Goal: Transaction & Acquisition: Download file/media

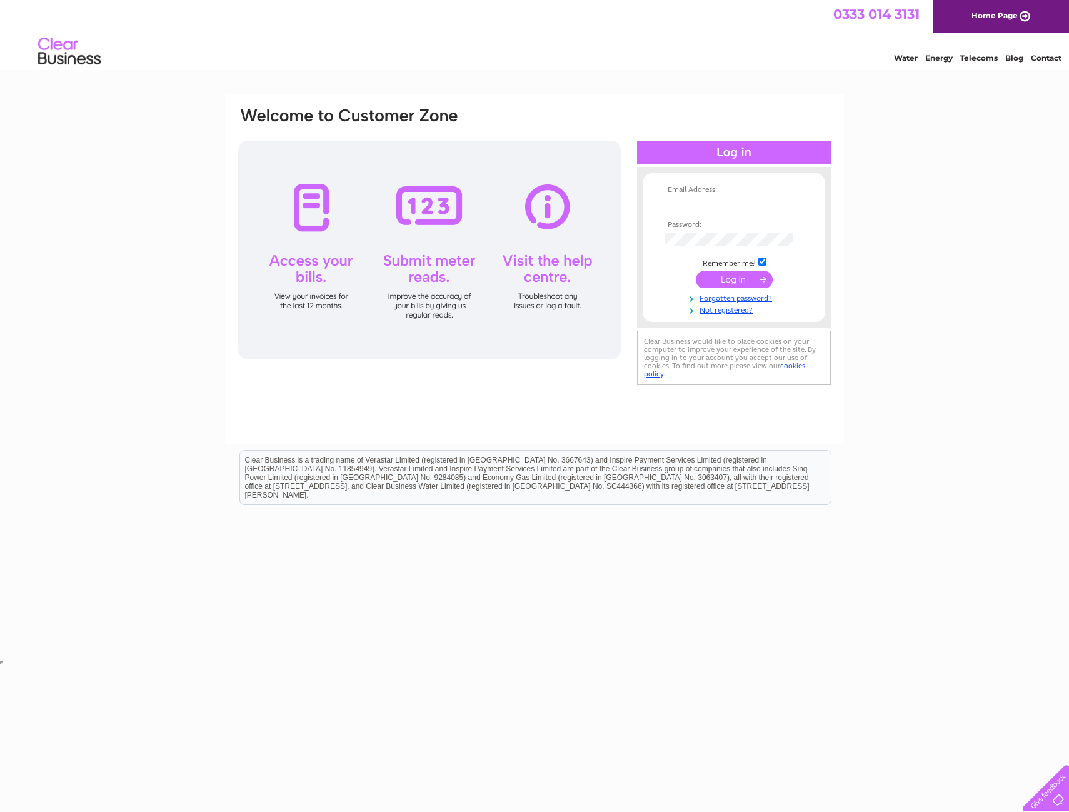
type input "estellecooksey@icloud.com"
click at [734, 282] on input "submit" at bounding box center [734, 280] width 77 height 18
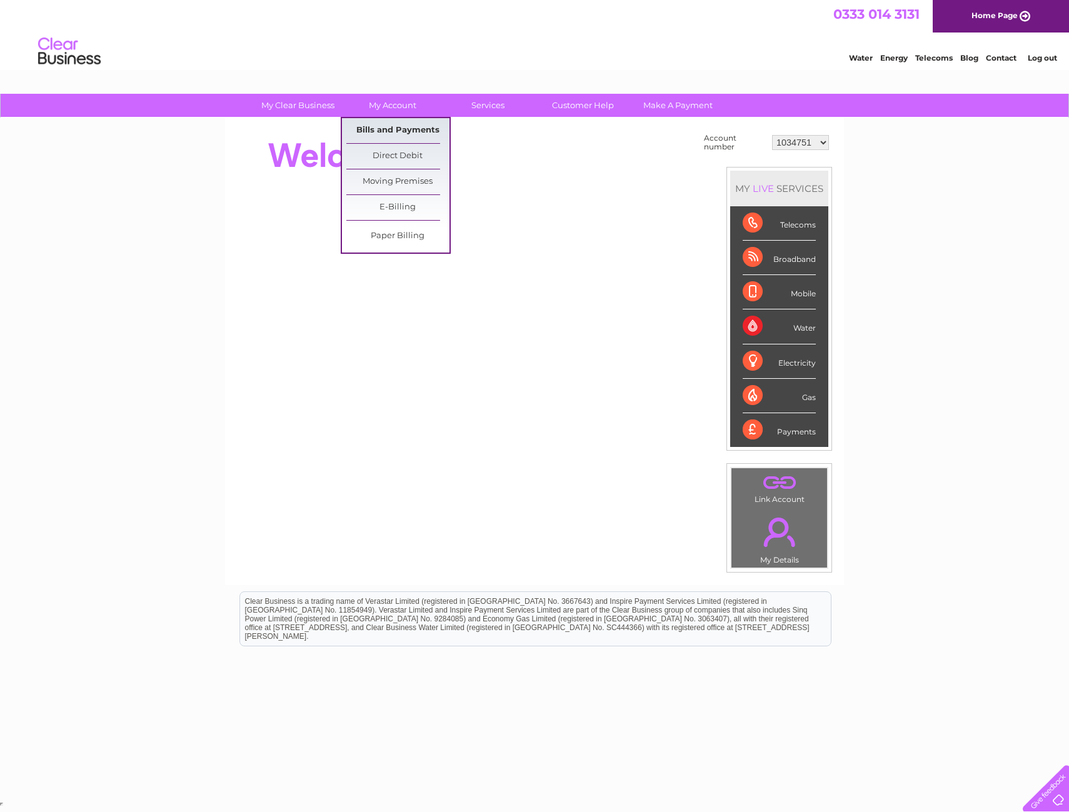
click at [394, 128] on link "Bills and Payments" at bounding box center [397, 130] width 103 height 25
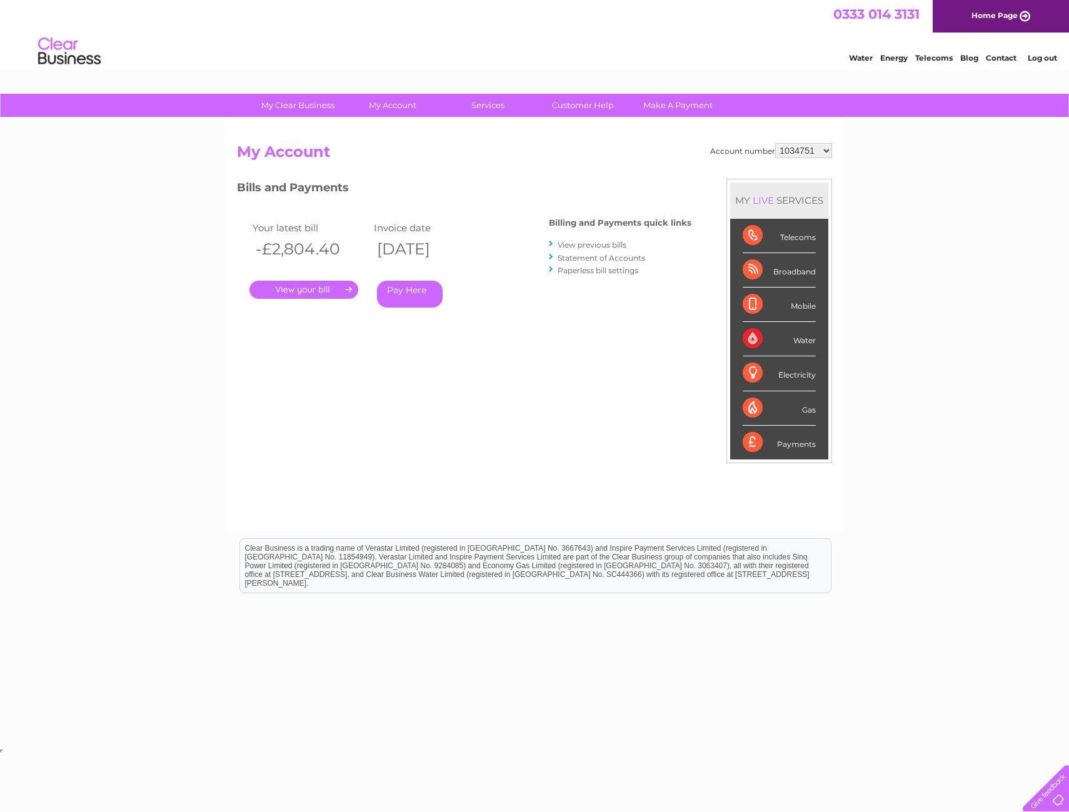
click at [318, 289] on link "." at bounding box center [303, 290] width 109 height 18
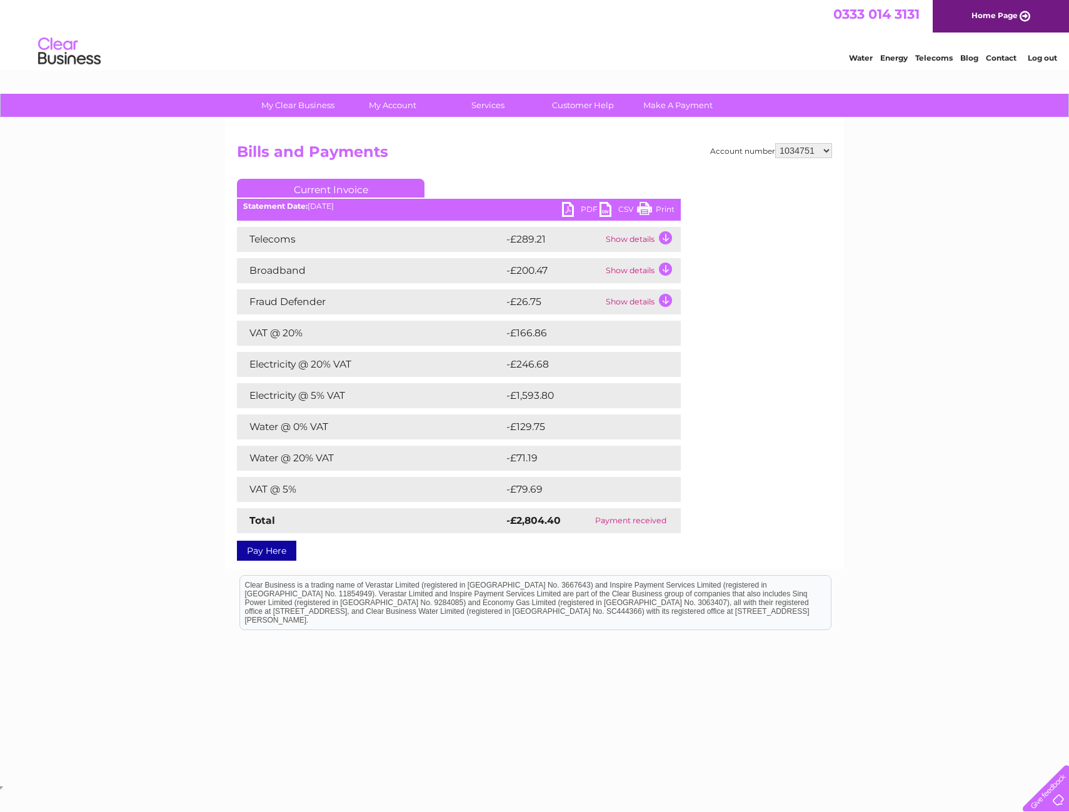
click at [570, 209] on link "PDF" at bounding box center [581, 211] width 38 height 18
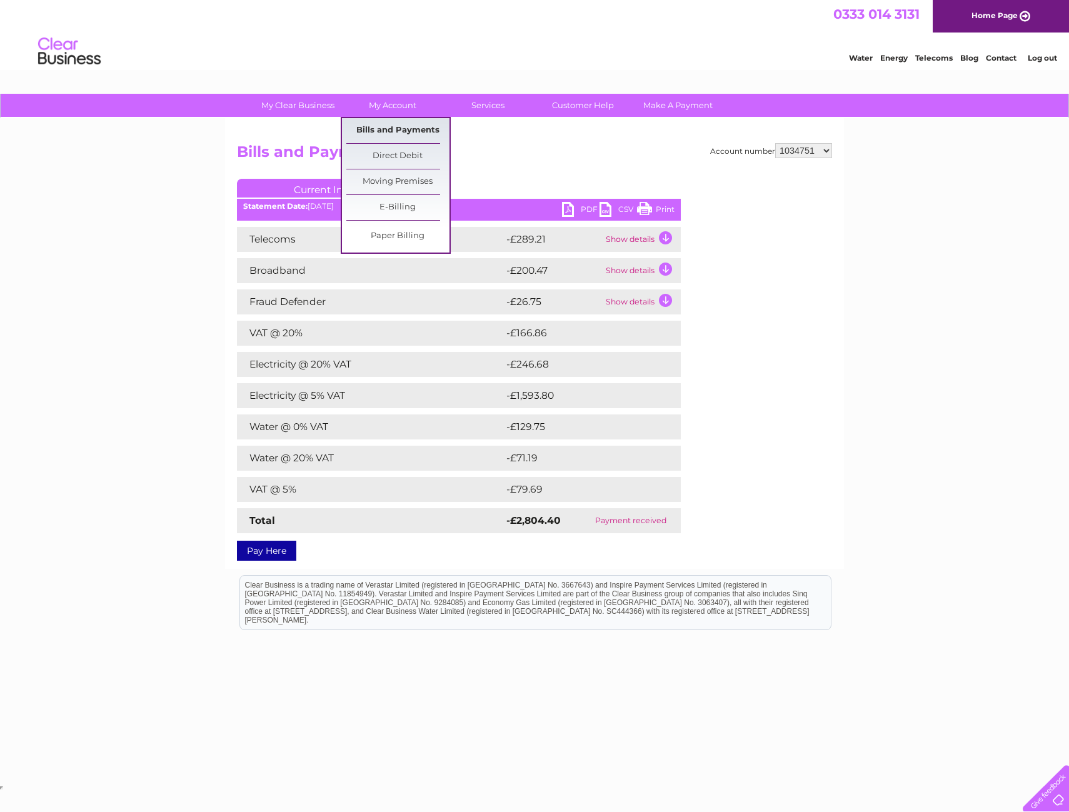
click at [378, 131] on link "Bills and Payments" at bounding box center [397, 130] width 103 height 25
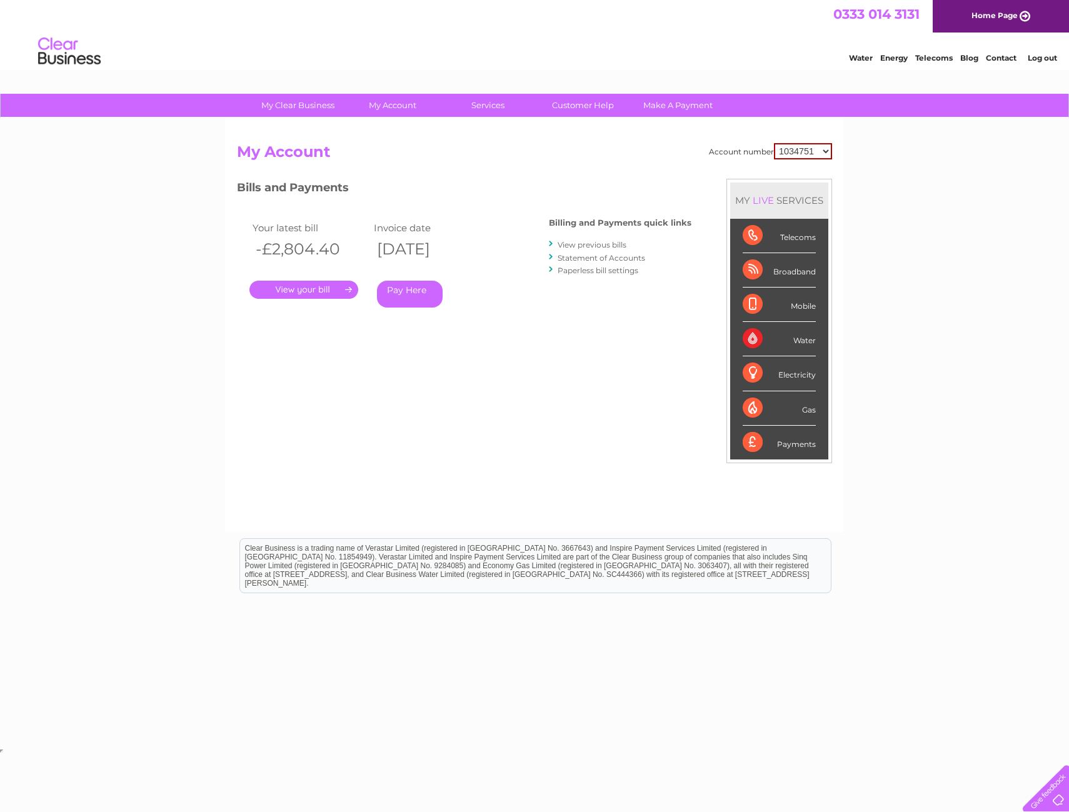
click at [594, 245] on link "View previous bills" at bounding box center [592, 244] width 69 height 9
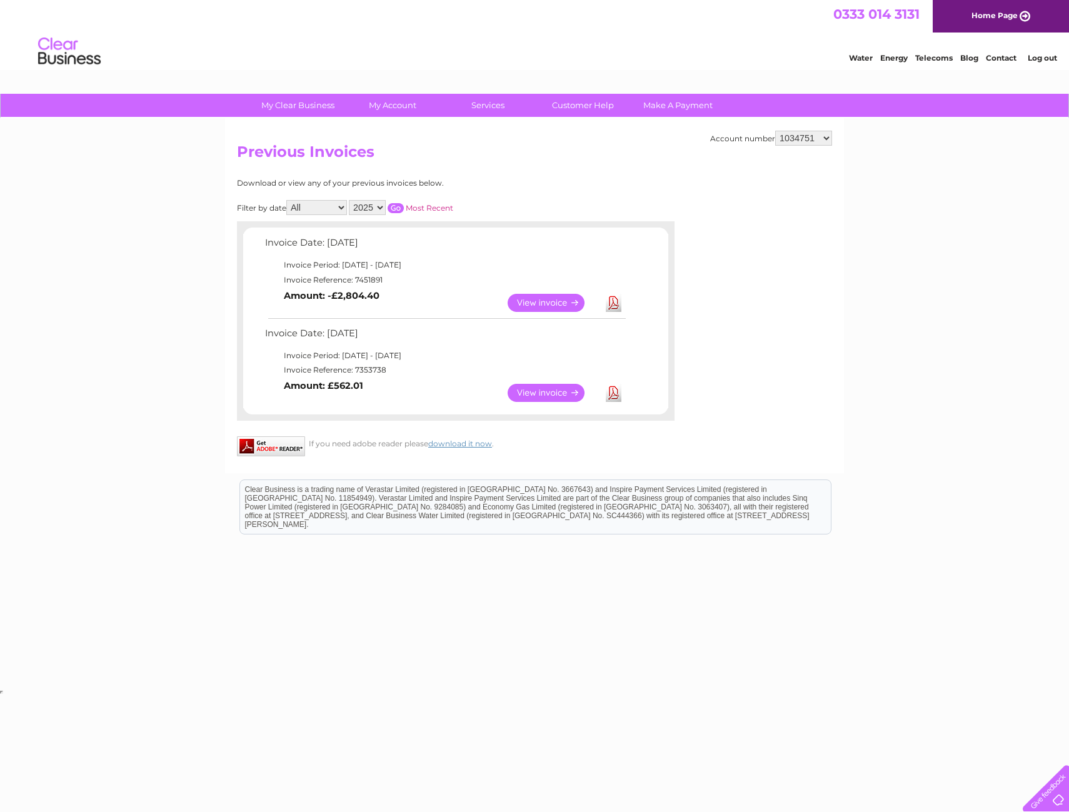
click at [549, 396] on link "View" at bounding box center [554, 393] width 92 height 18
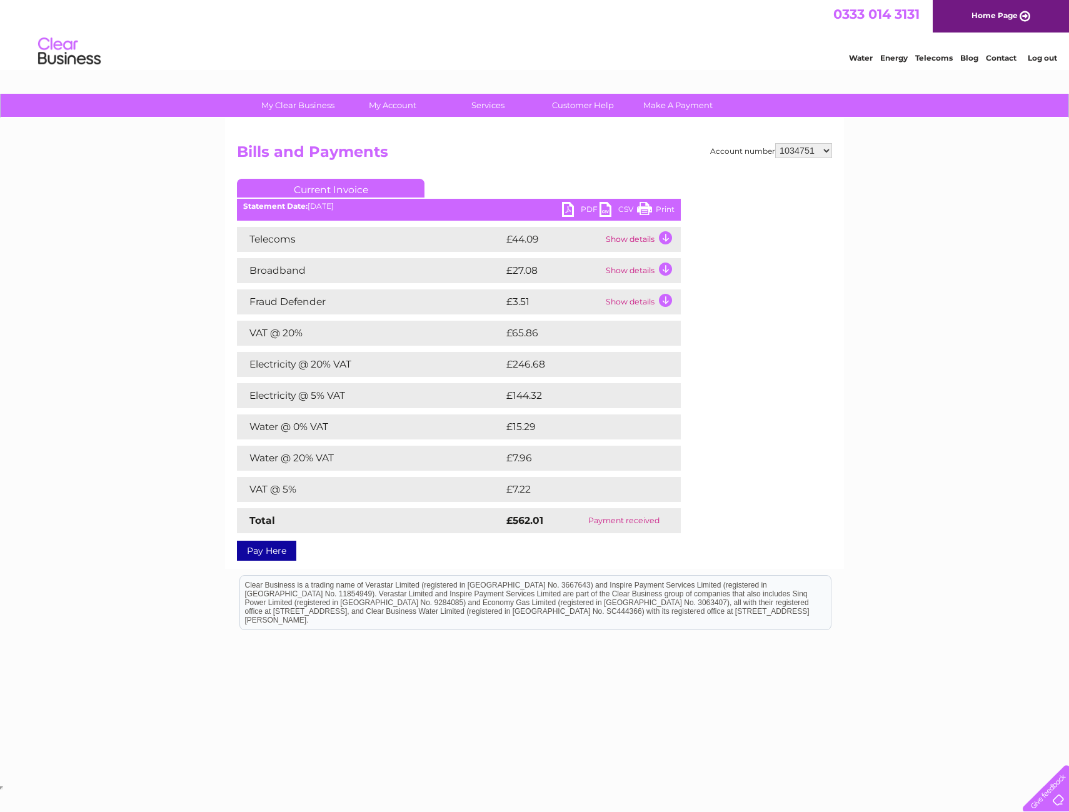
click at [564, 211] on link "PDF" at bounding box center [581, 211] width 38 height 18
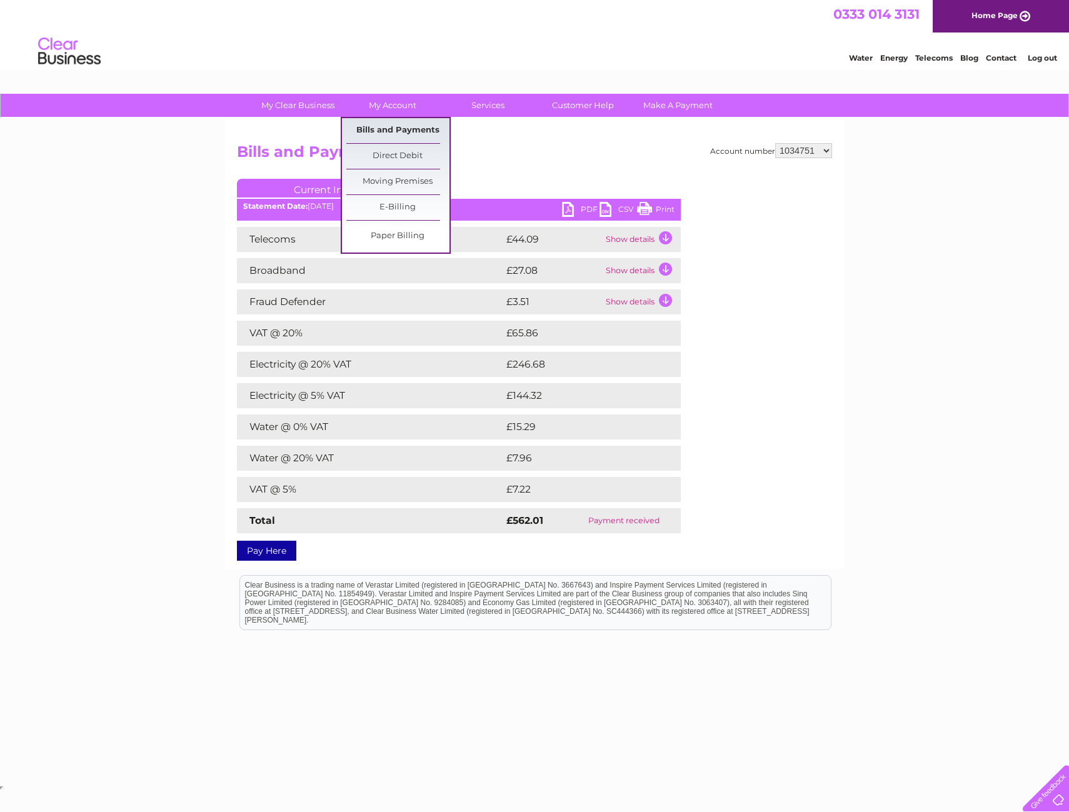
click at [384, 138] on link "Bills and Payments" at bounding box center [397, 130] width 103 height 25
click at [389, 129] on link "Bills and Payments" at bounding box center [397, 130] width 103 height 25
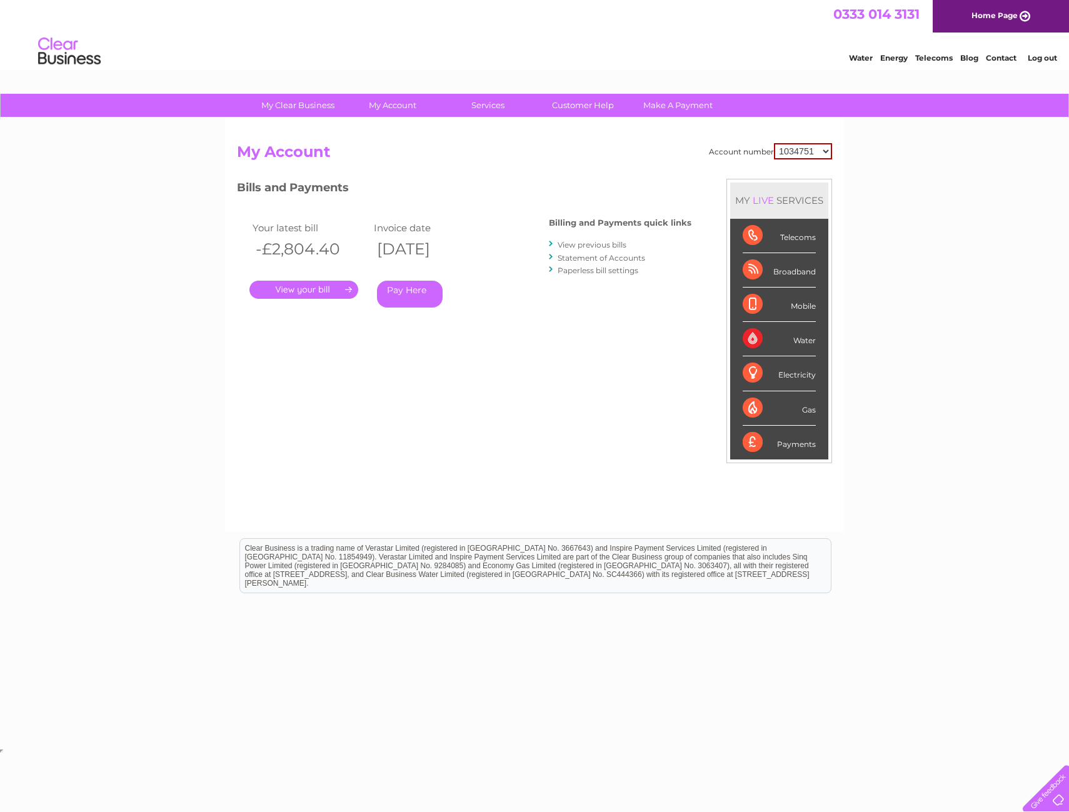
click at [589, 245] on link "View previous bills" at bounding box center [592, 244] width 69 height 9
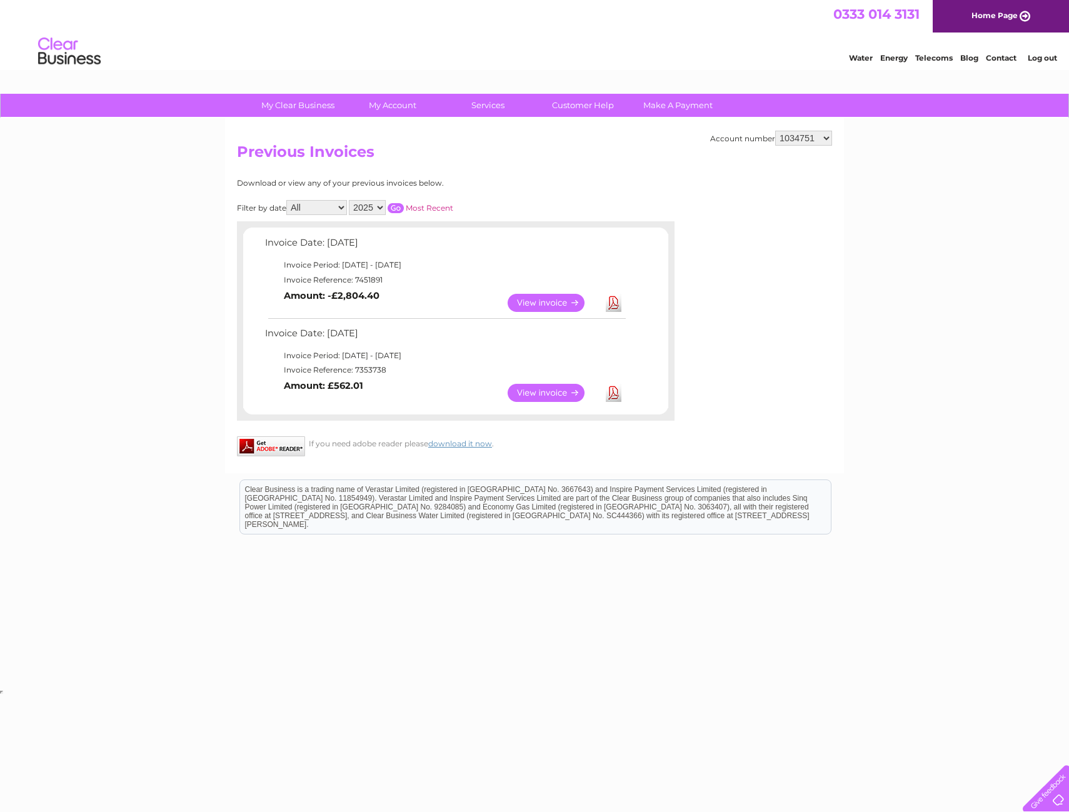
click at [370, 205] on select "2025 2024 2023 2022" at bounding box center [367, 207] width 37 height 15
select select "2024"
click at [350, 200] on select "2025 2024 2023 2022" at bounding box center [367, 207] width 37 height 15
click at [398, 209] on input "button" at bounding box center [396, 208] width 16 height 10
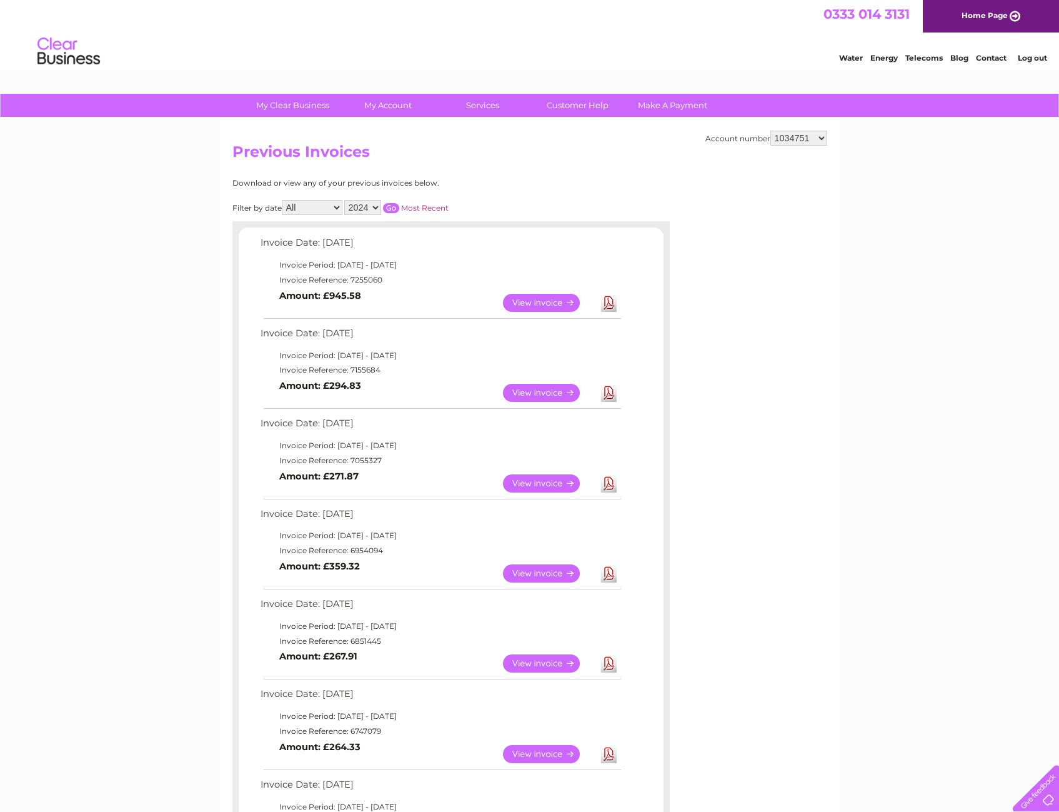
click at [551, 303] on link "View" at bounding box center [549, 303] width 92 height 18
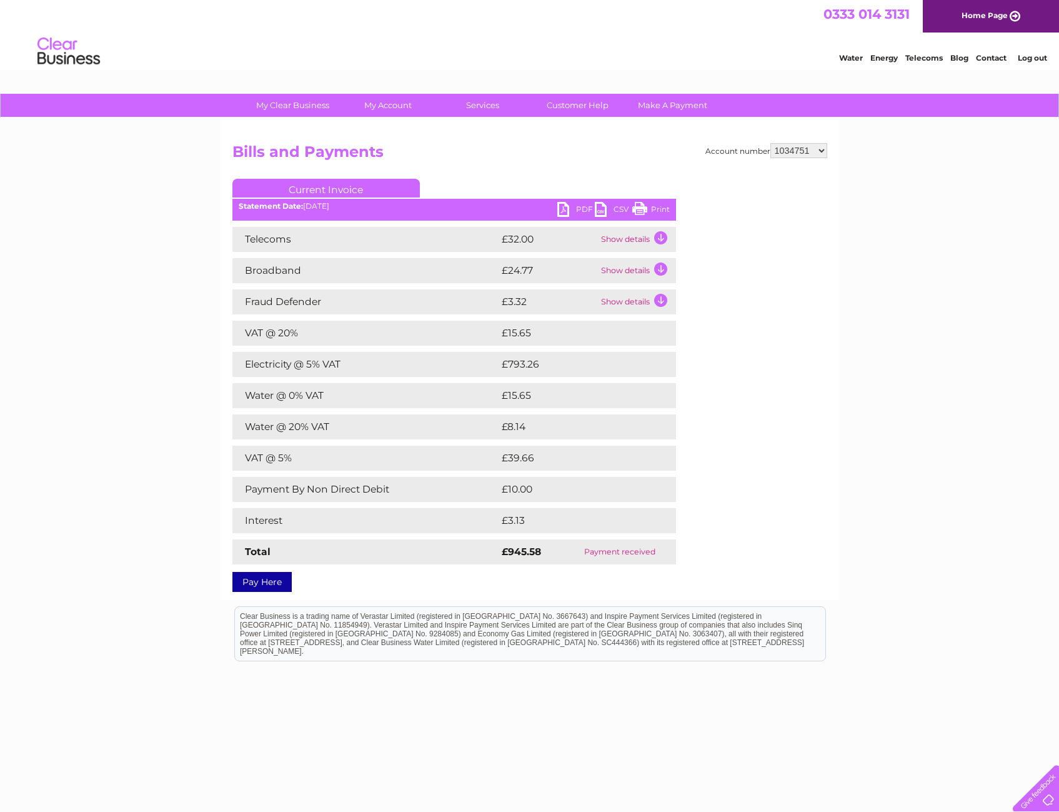
click at [560, 204] on link "PDF" at bounding box center [577, 211] width 38 height 18
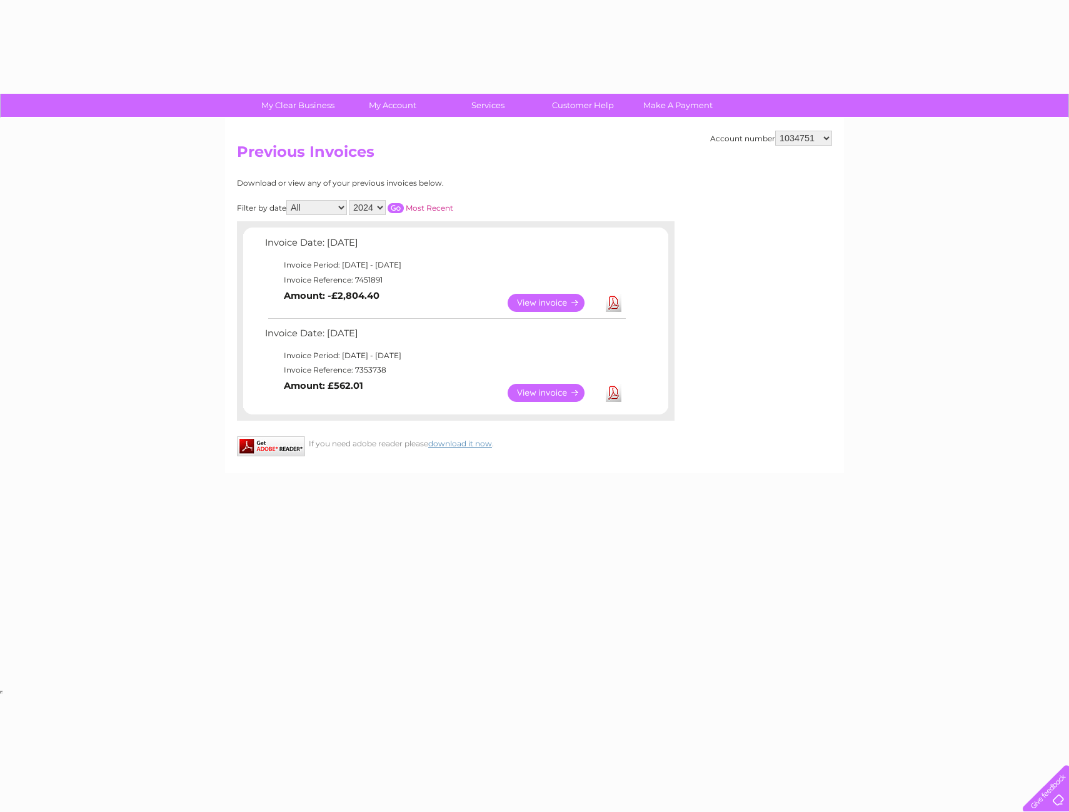
select select "2024"
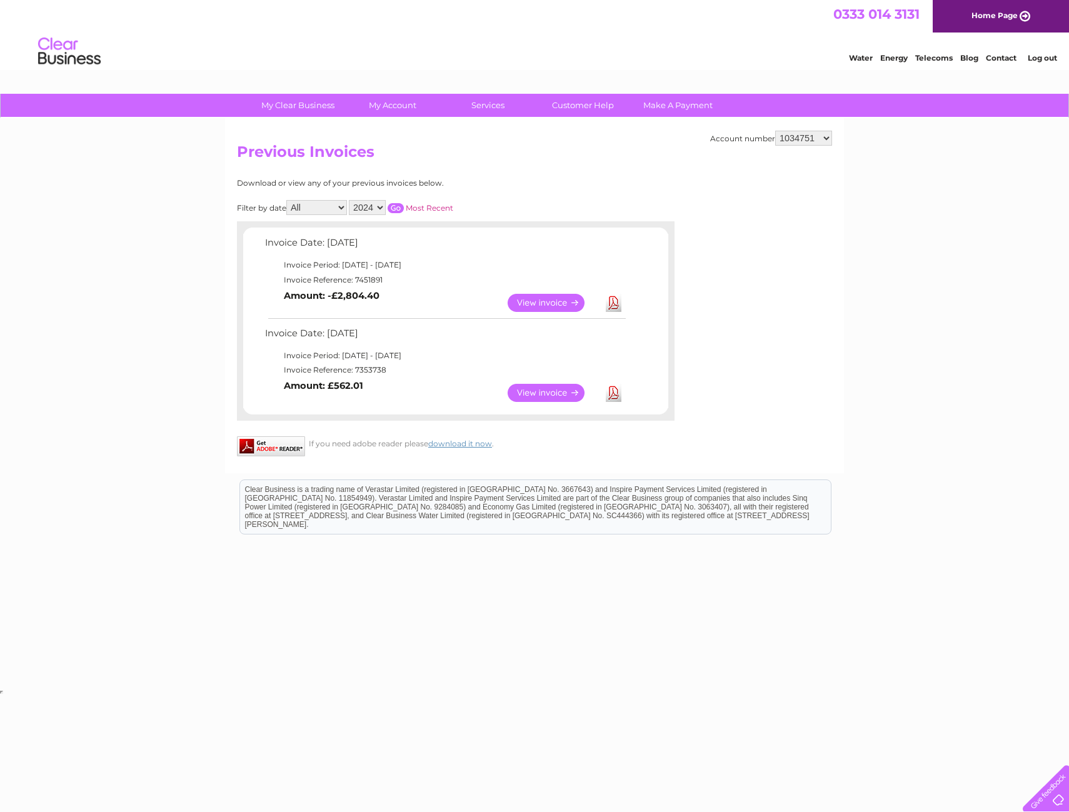
click at [376, 209] on select "2025 2024 2023 2022" at bounding box center [367, 207] width 37 height 15
click at [376, 211] on select "2025 2024 2023 2022" at bounding box center [367, 207] width 37 height 15
click at [375, 209] on select "2025 2024 2023 2022" at bounding box center [367, 207] width 37 height 15
click at [350, 200] on select "2025 2024 2023 2022" at bounding box center [367, 207] width 37 height 15
click at [394, 210] on input "button" at bounding box center [396, 208] width 16 height 10
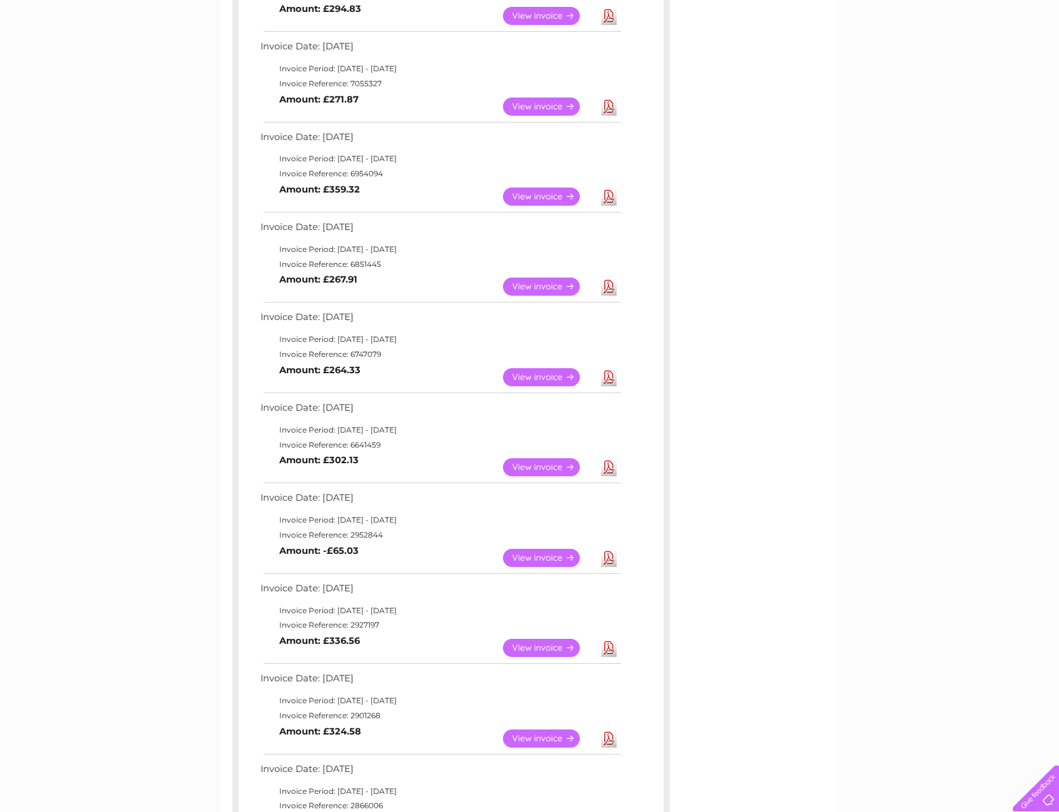
scroll to position [625, 0]
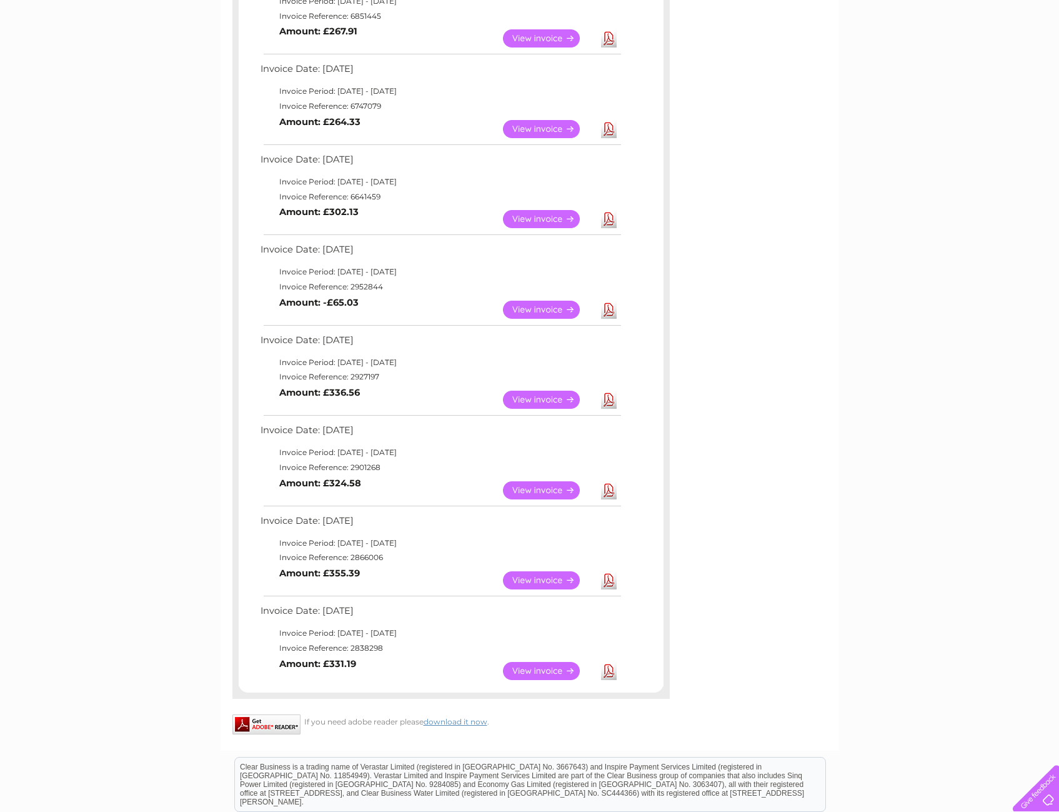
click at [560, 672] on link "View" at bounding box center [549, 671] width 92 height 18
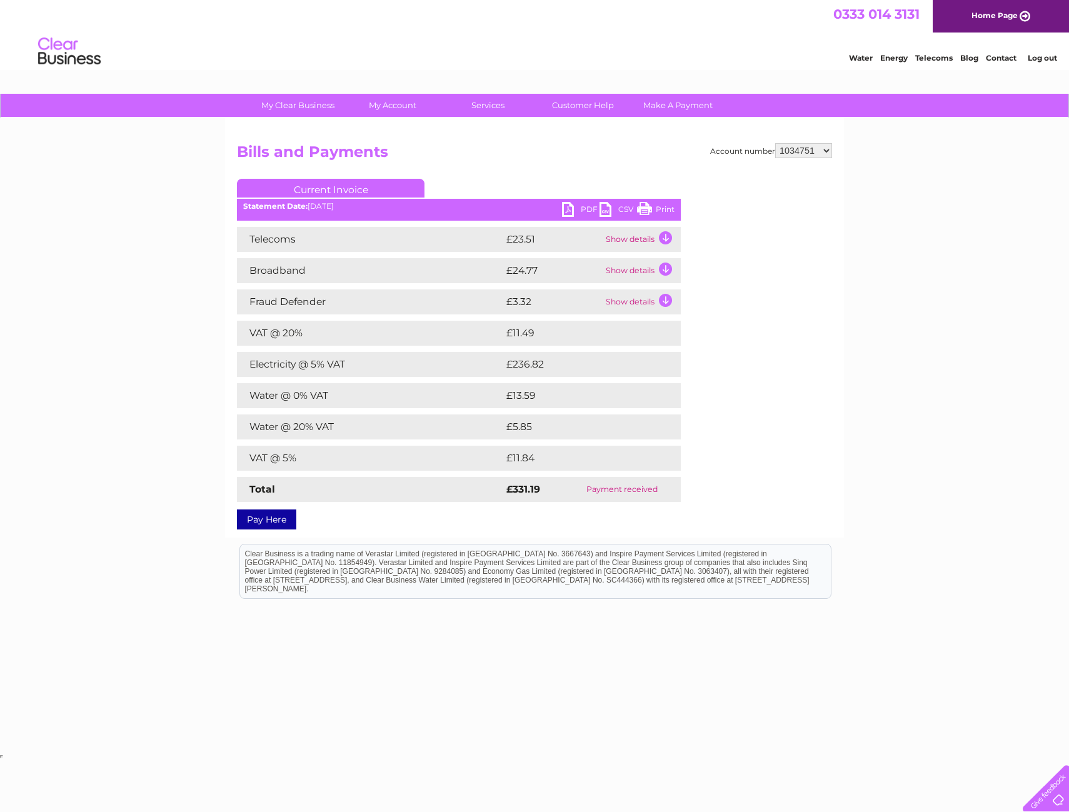
click at [564, 207] on link "PDF" at bounding box center [581, 211] width 38 height 18
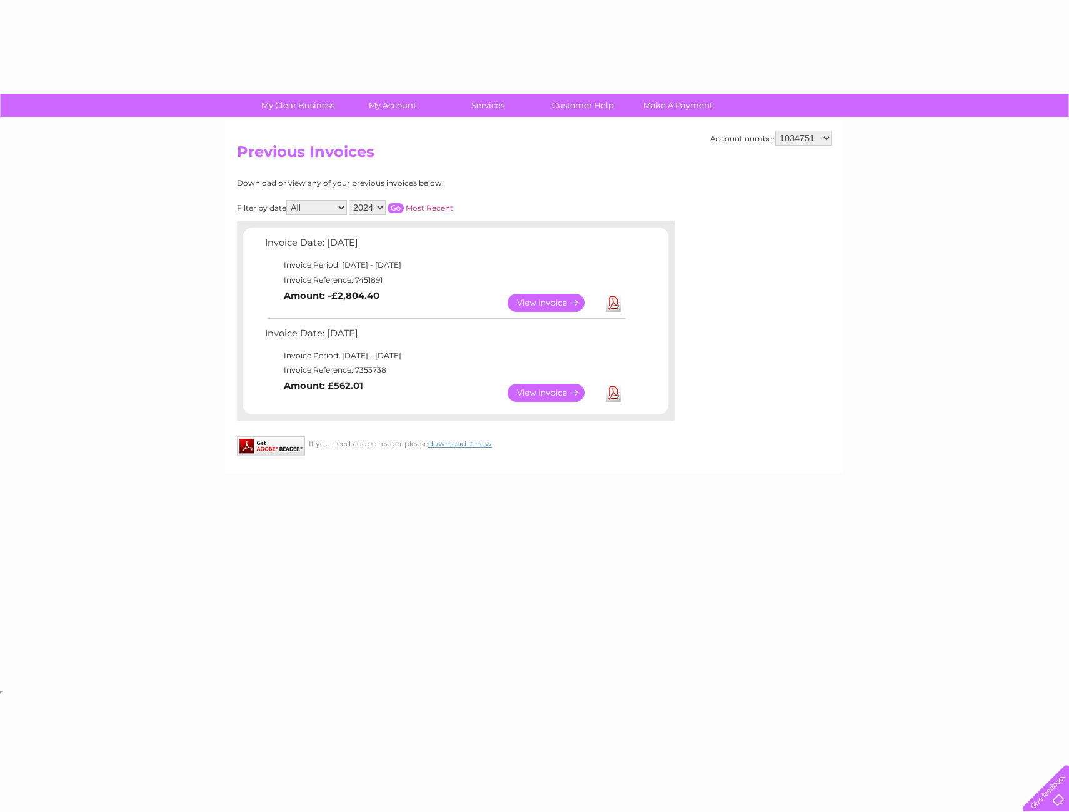
select select "2024"
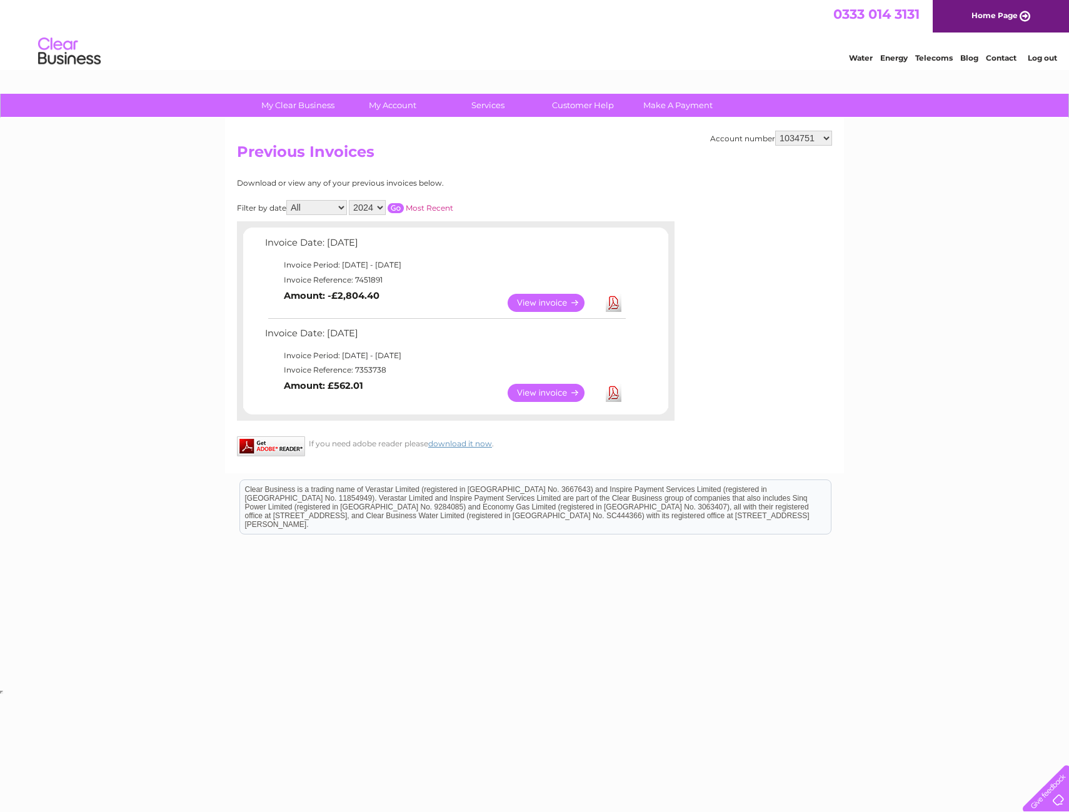
click at [395, 207] on input "button" at bounding box center [396, 208] width 16 height 10
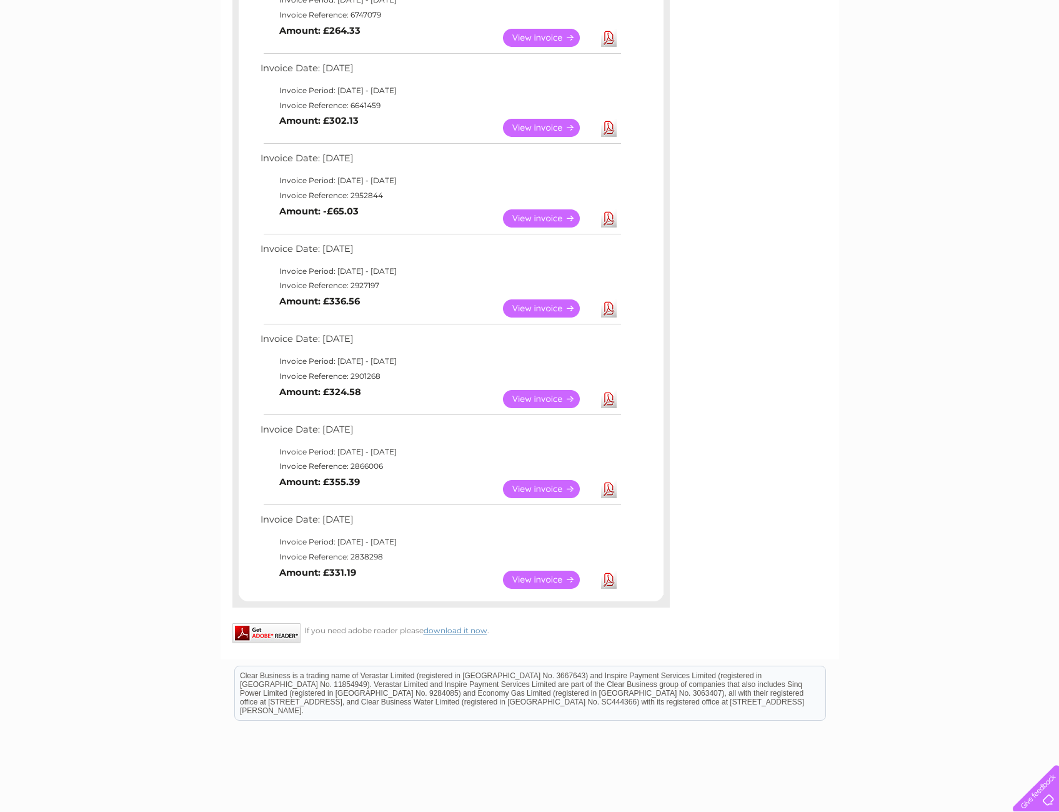
scroll to position [787, 0]
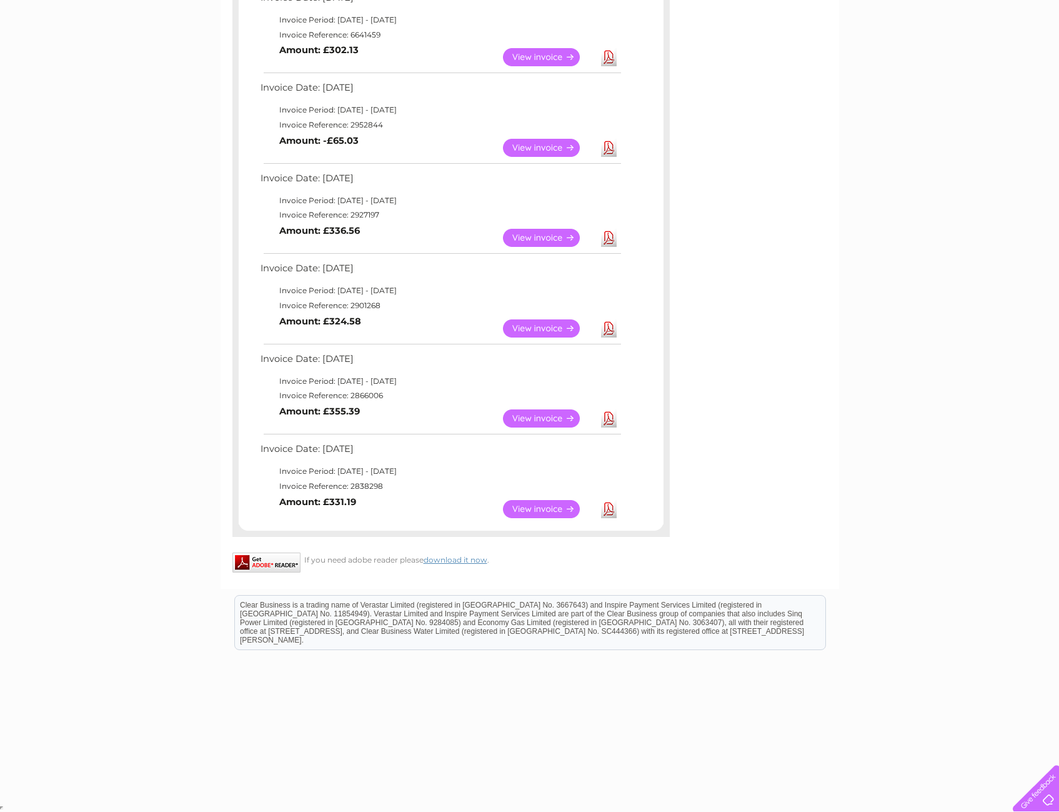
click at [545, 419] on link "View" at bounding box center [549, 418] width 92 height 18
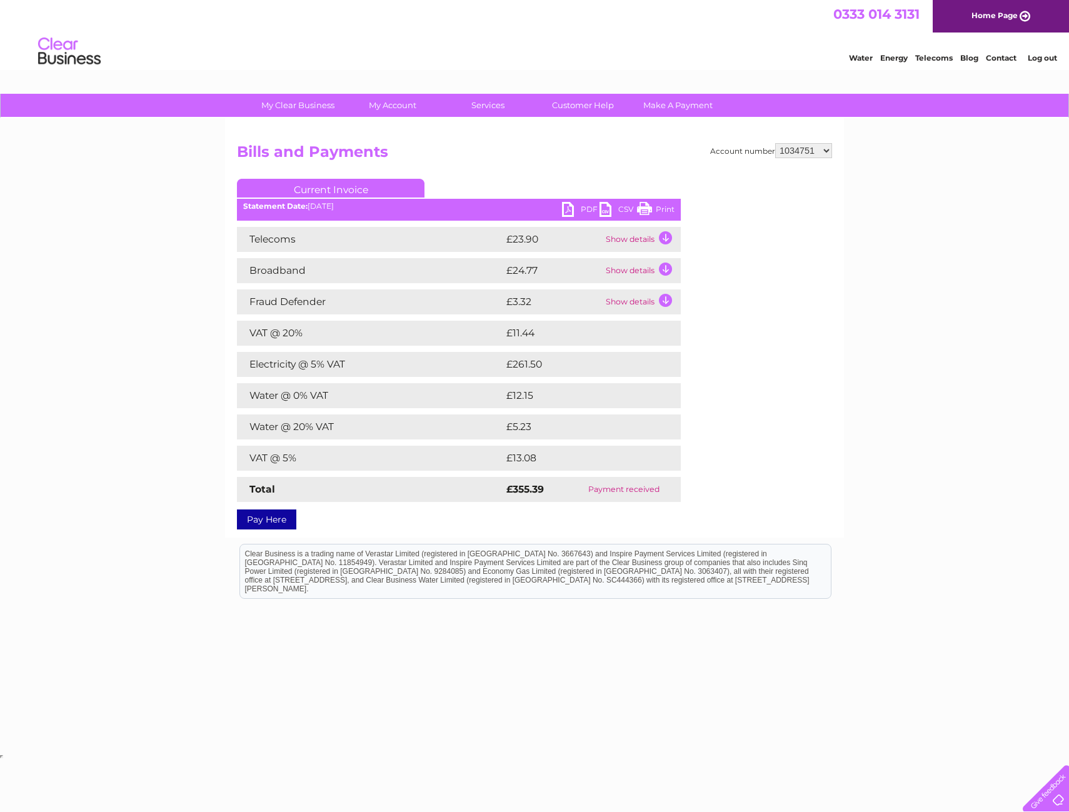
click at [568, 205] on link "PDF" at bounding box center [581, 211] width 38 height 18
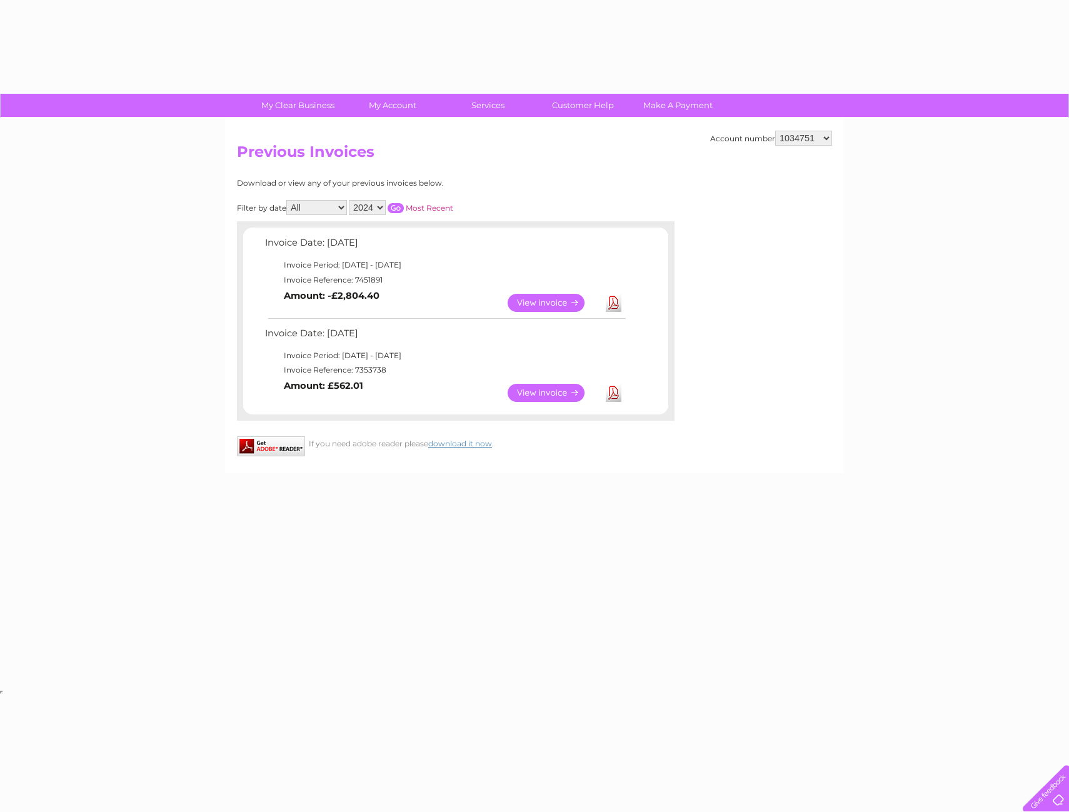
select select "2024"
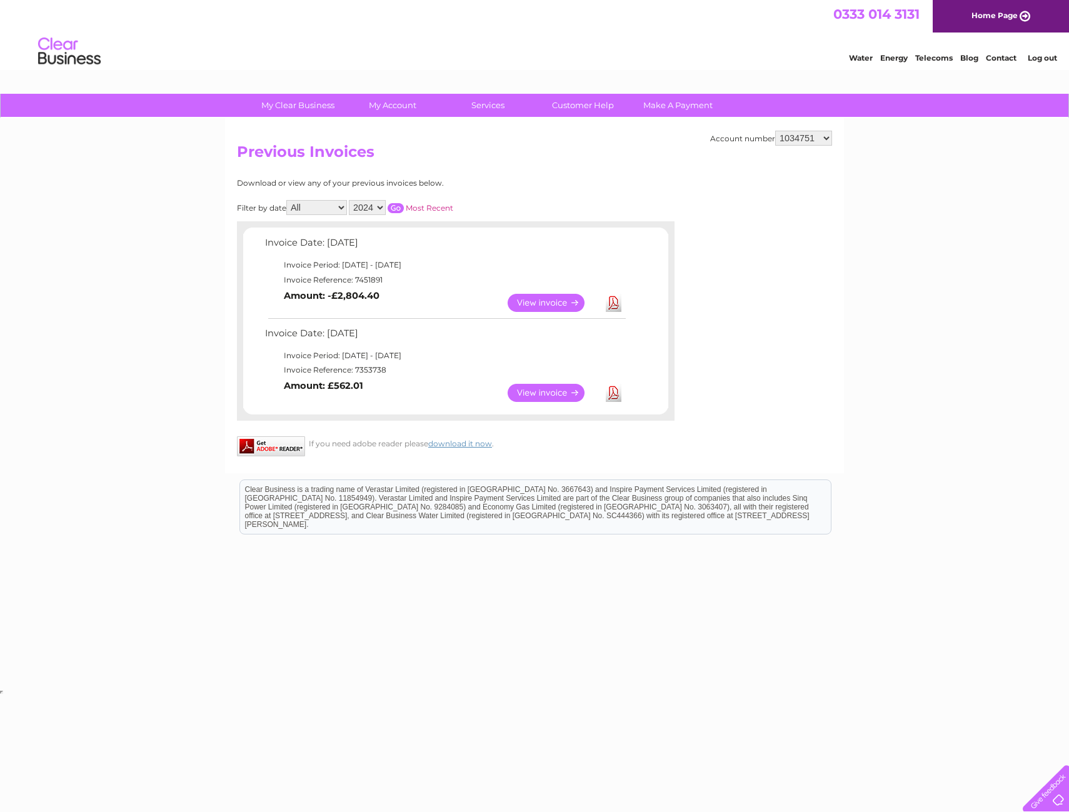
click at [376, 206] on select "2025 2024 2023 2022" at bounding box center [367, 207] width 37 height 15
click at [399, 206] on input "button" at bounding box center [396, 208] width 16 height 10
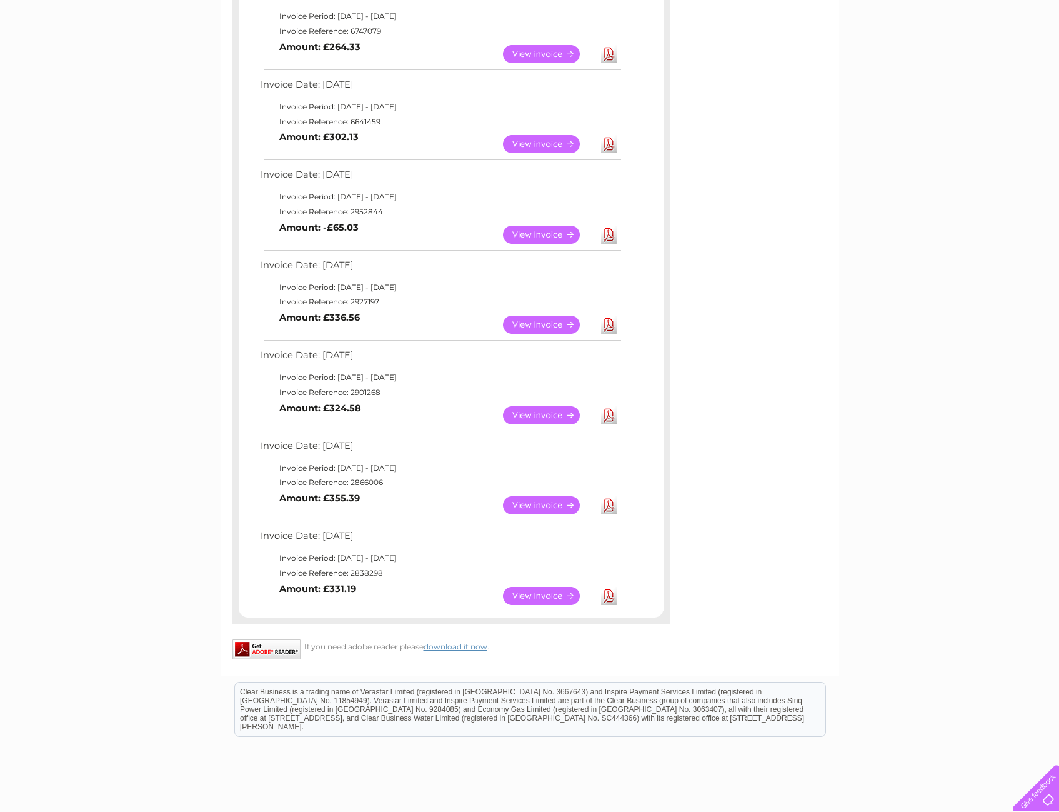
scroll to position [787, 0]
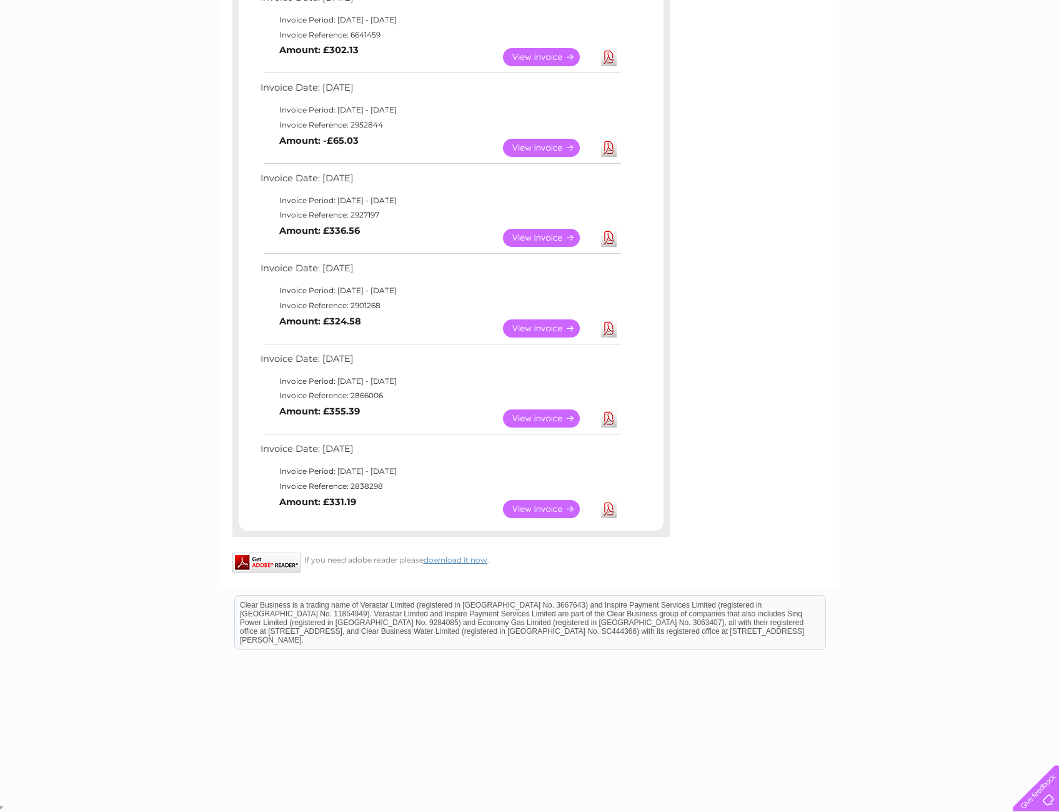
click at [559, 327] on link "View" at bounding box center [549, 328] width 92 height 18
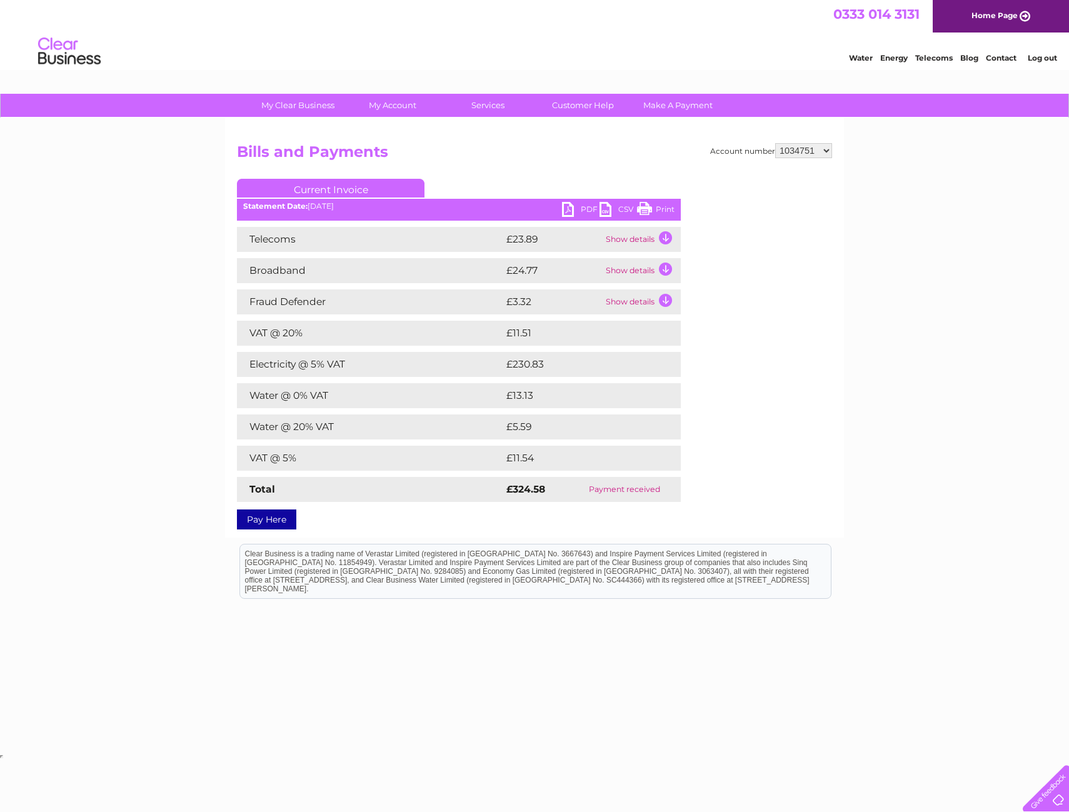
click at [577, 209] on link "PDF" at bounding box center [581, 211] width 38 height 18
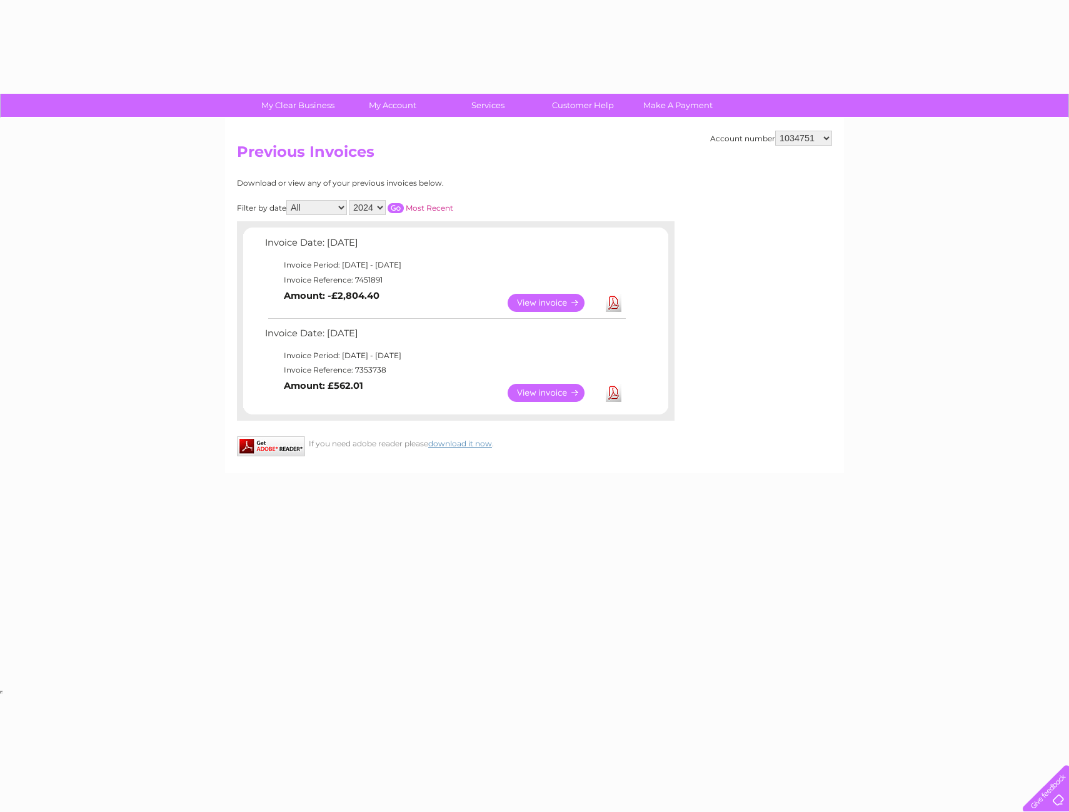
select select "2024"
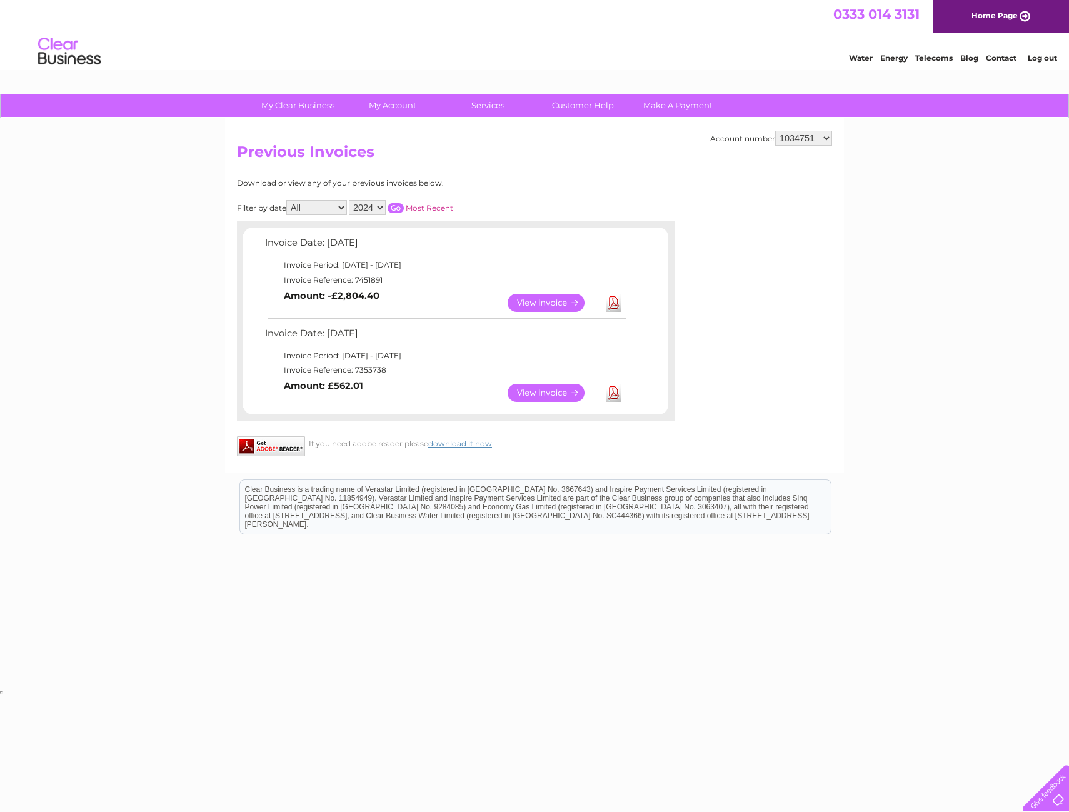
click at [379, 209] on select "2025 2024 2023 2022" at bounding box center [367, 207] width 37 height 15
click at [398, 208] on input "button" at bounding box center [396, 208] width 16 height 10
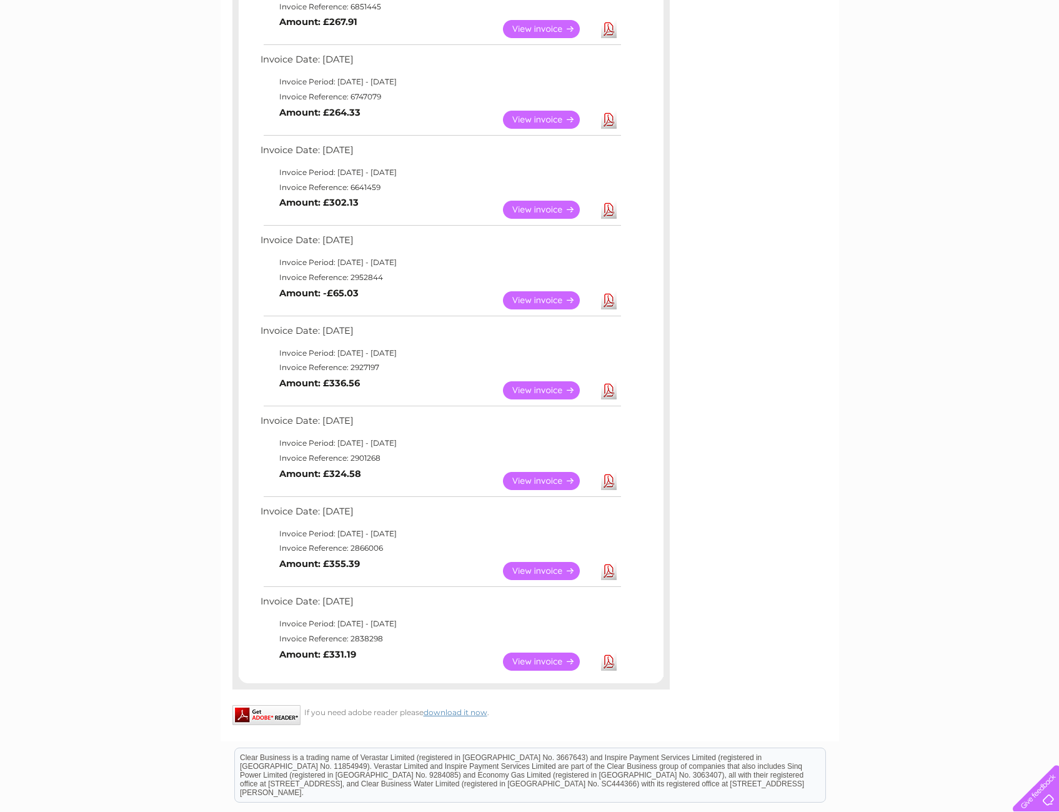
scroll to position [688, 0]
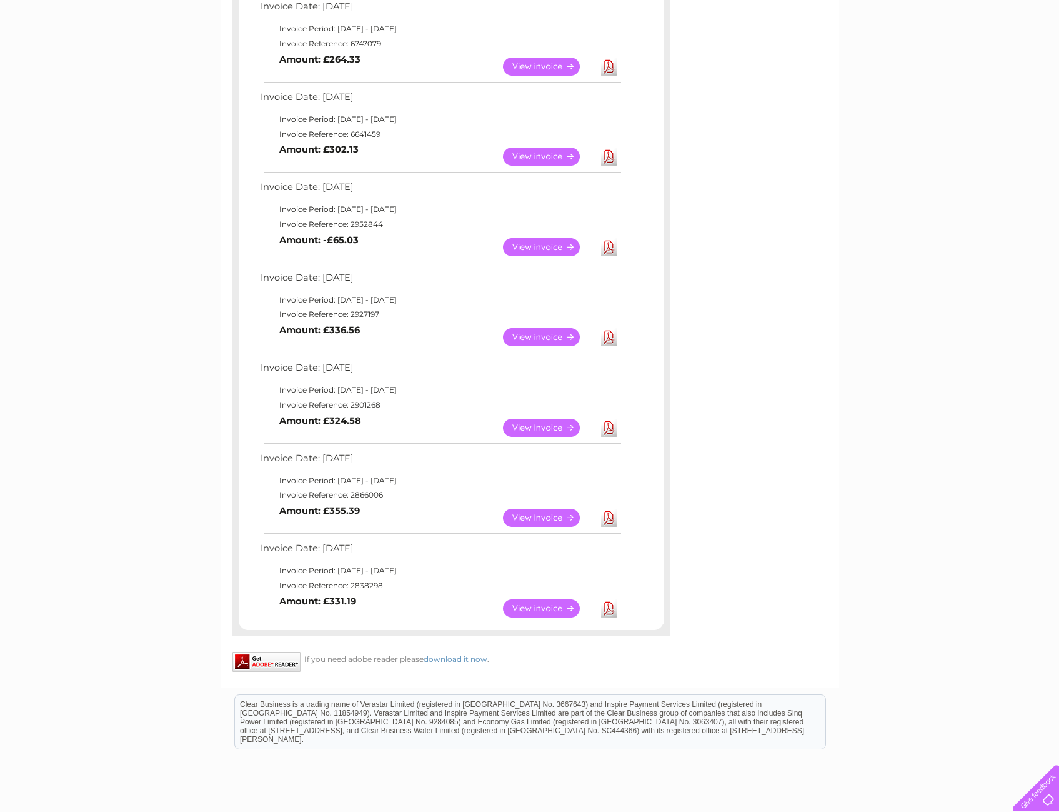
click at [567, 339] on link "View" at bounding box center [549, 337] width 92 height 18
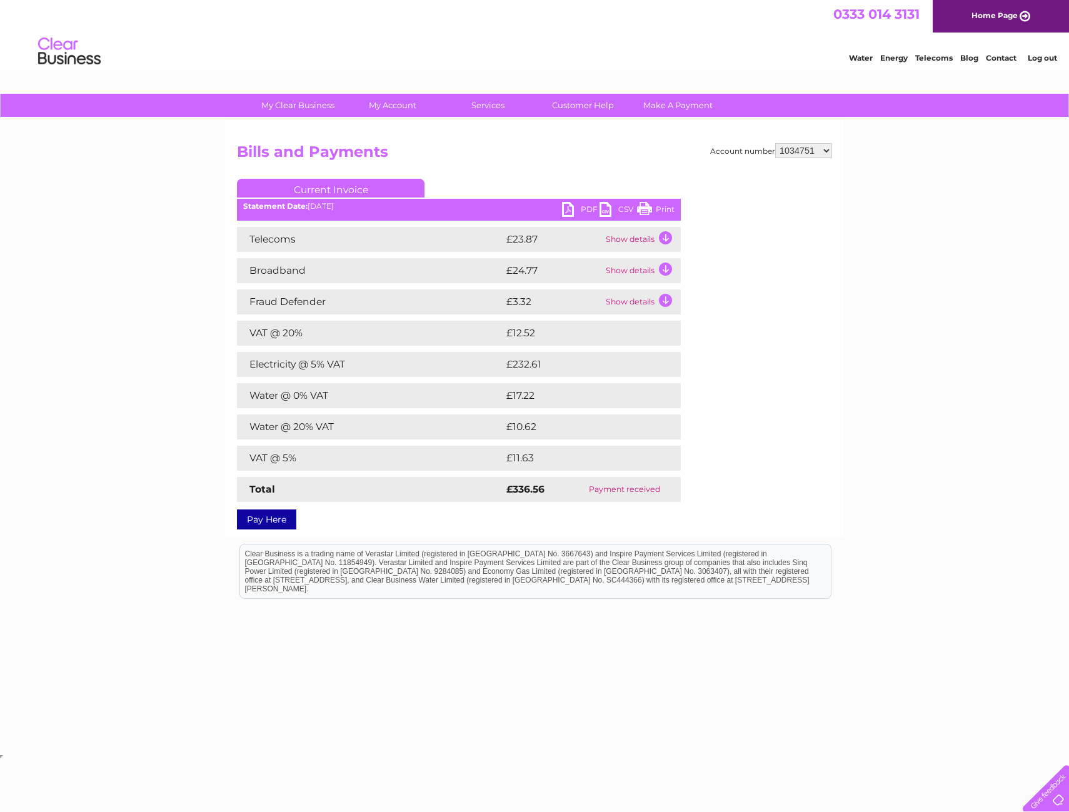
click at [568, 213] on link "PDF" at bounding box center [581, 211] width 38 height 18
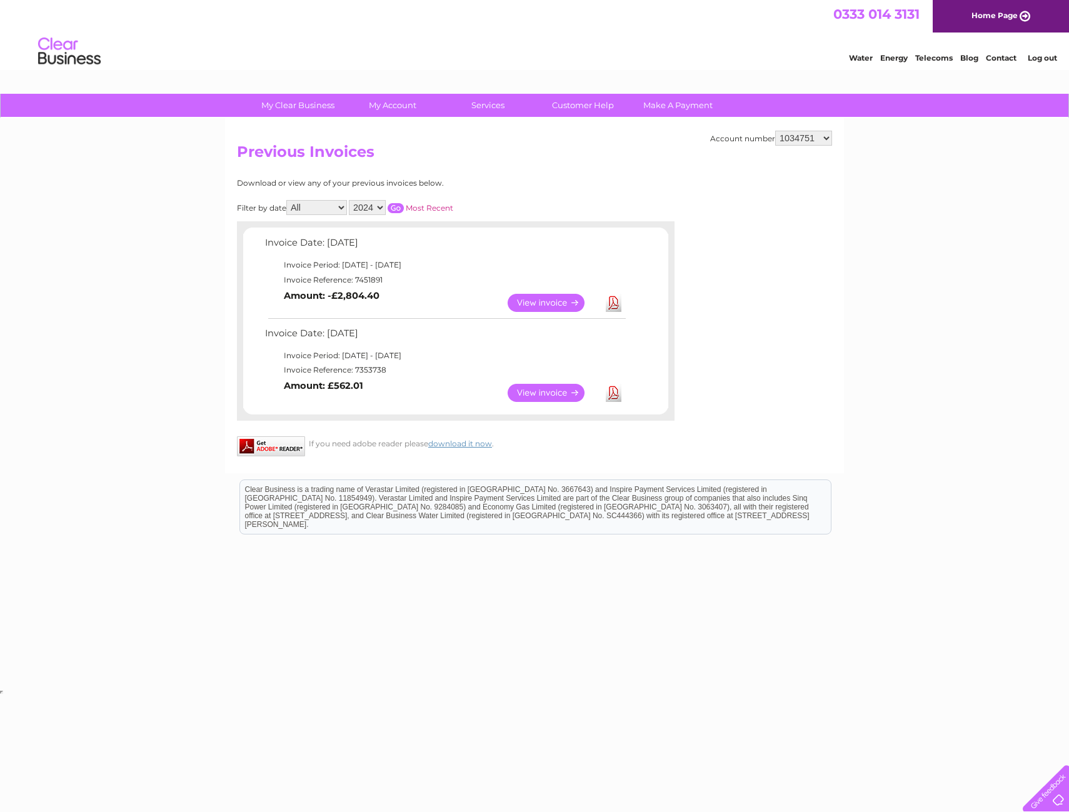
click at [398, 211] on input "button" at bounding box center [396, 208] width 16 height 10
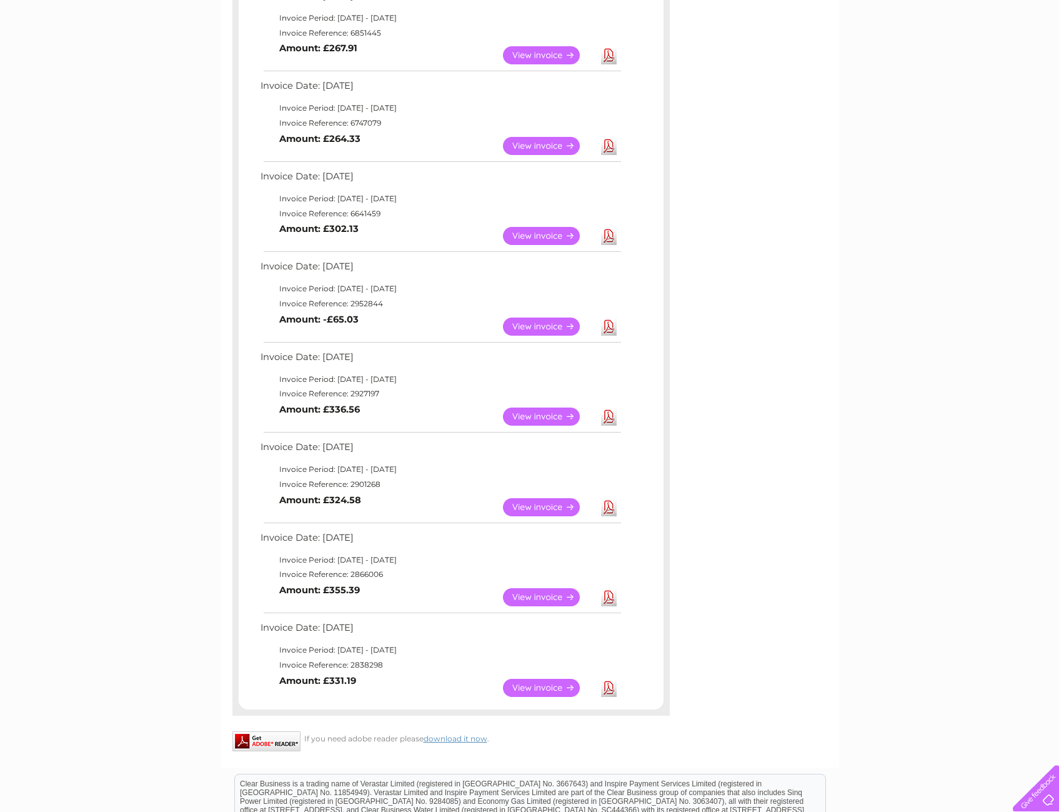
scroll to position [688, 0]
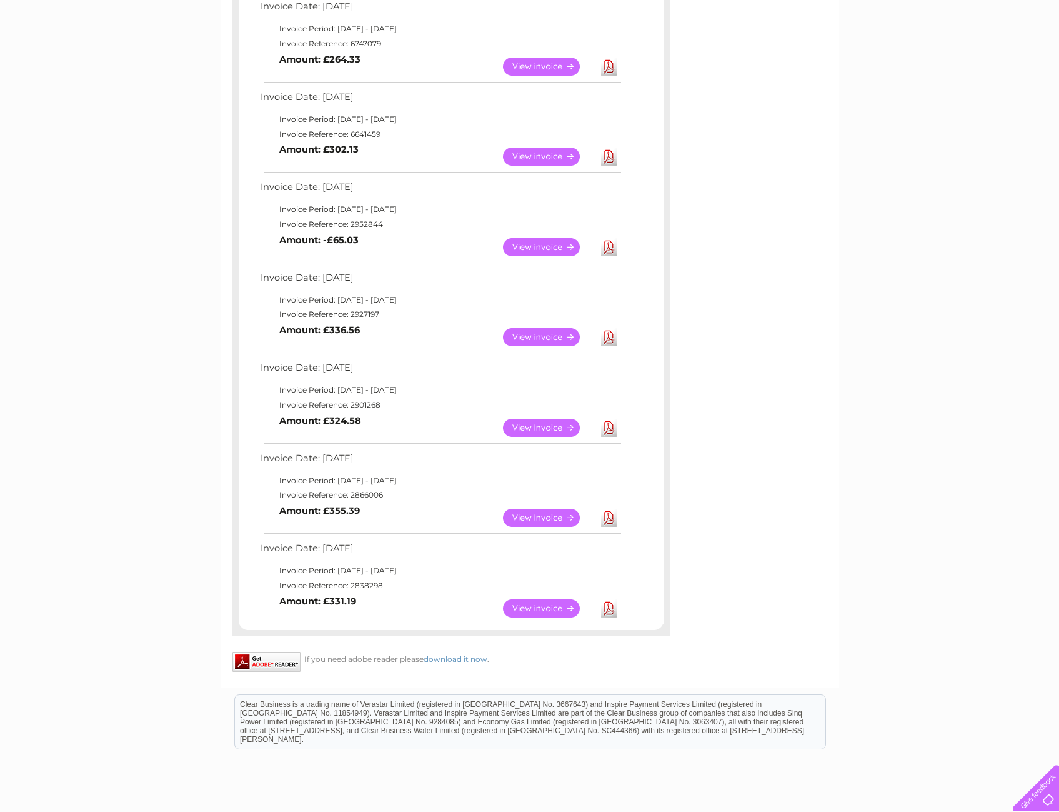
click at [613, 610] on link "Download" at bounding box center [609, 608] width 16 height 18
click at [612, 519] on link "Download" at bounding box center [609, 518] width 16 height 18
click at [610, 424] on link "Download" at bounding box center [609, 428] width 16 height 18
click at [616, 334] on link "Download" at bounding box center [609, 337] width 16 height 18
click at [608, 248] on link "Download" at bounding box center [609, 247] width 16 height 18
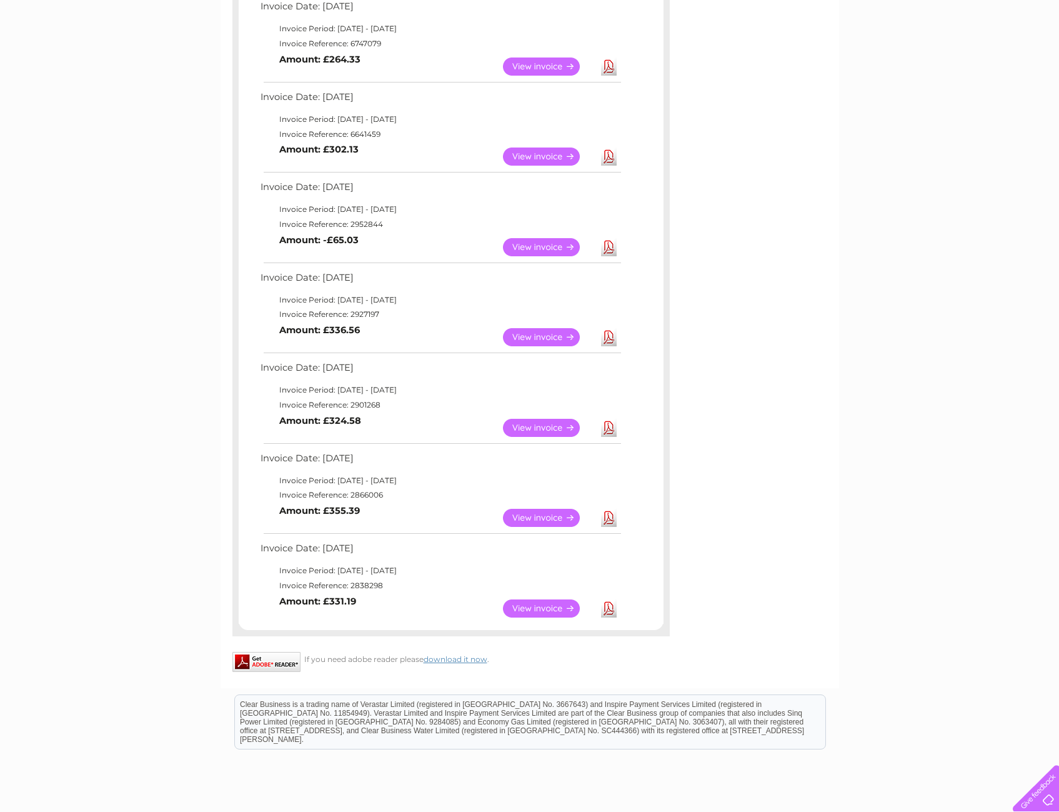
click at [606, 250] on link "Download" at bounding box center [609, 247] width 16 height 18
click at [609, 156] on link "Download" at bounding box center [609, 157] width 16 height 18
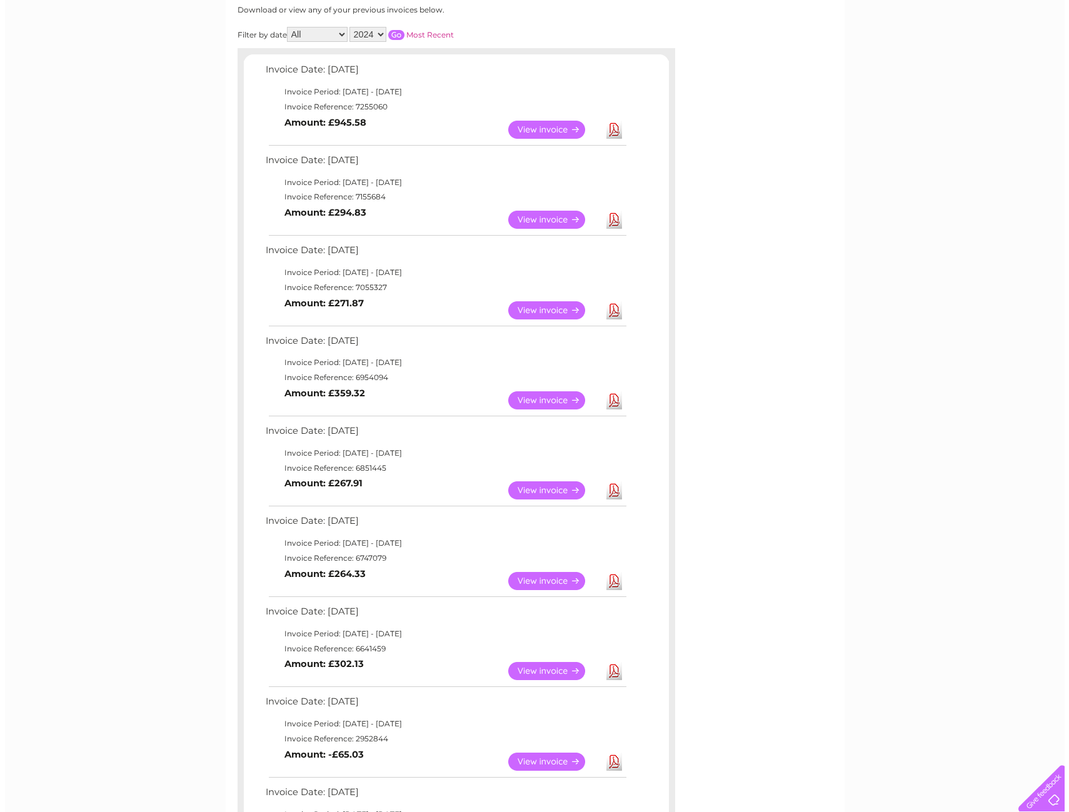
scroll to position [0, 0]
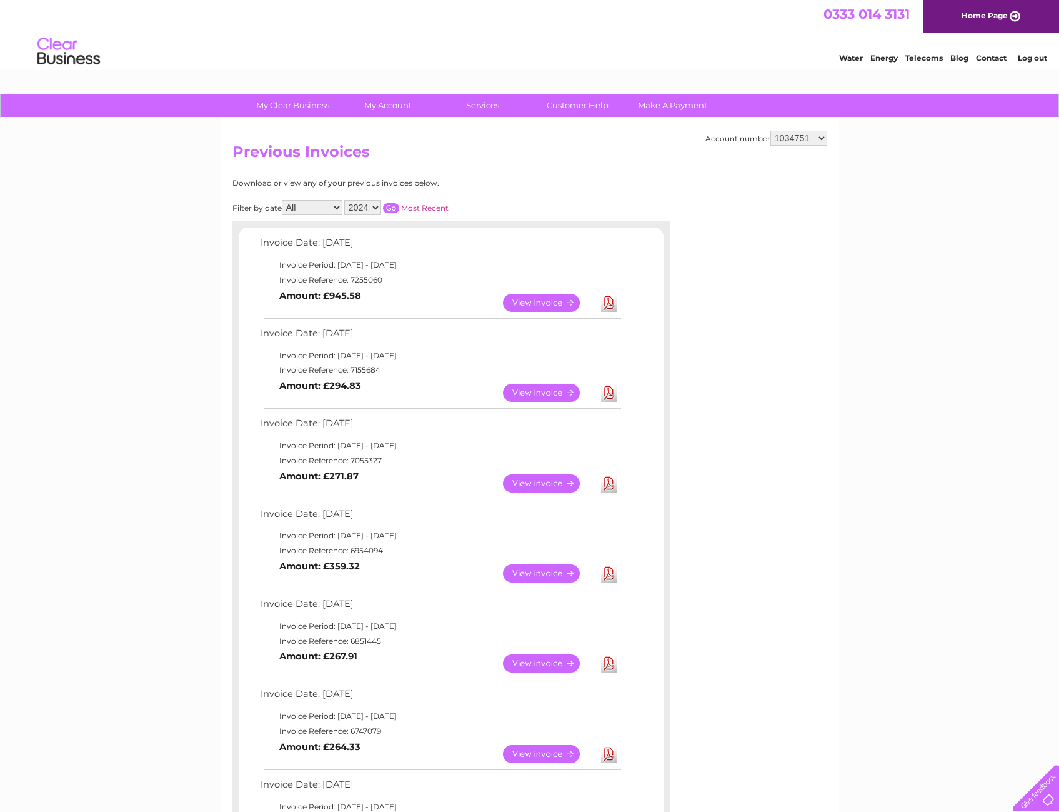
click at [378, 206] on select "2025 2024 2023 2022" at bounding box center [362, 207] width 37 height 15
select select "2025"
click at [346, 200] on select "2025 2024 2023 2022" at bounding box center [362, 207] width 37 height 15
click at [396, 207] on input "button" at bounding box center [391, 208] width 16 height 10
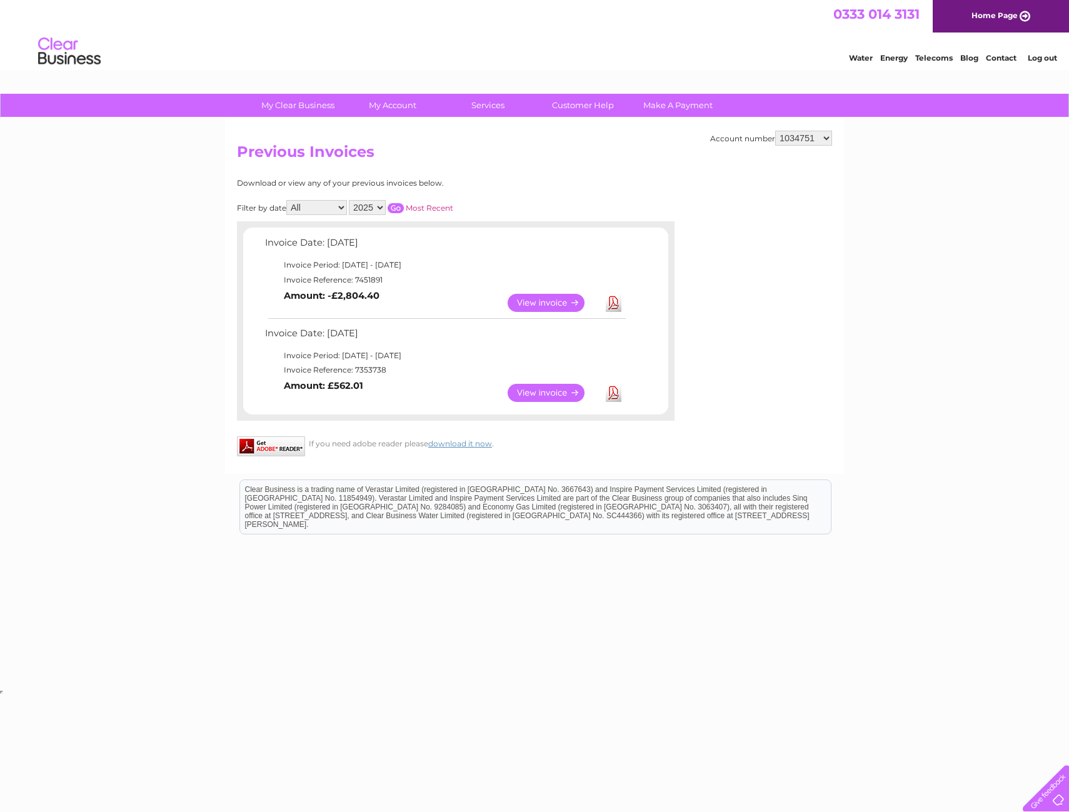
click at [824, 139] on select "1034751 30313375" at bounding box center [803, 138] width 57 height 15
select select "30313375"
click at [775, 131] on select "1034751 30313375" at bounding box center [803, 138] width 57 height 15
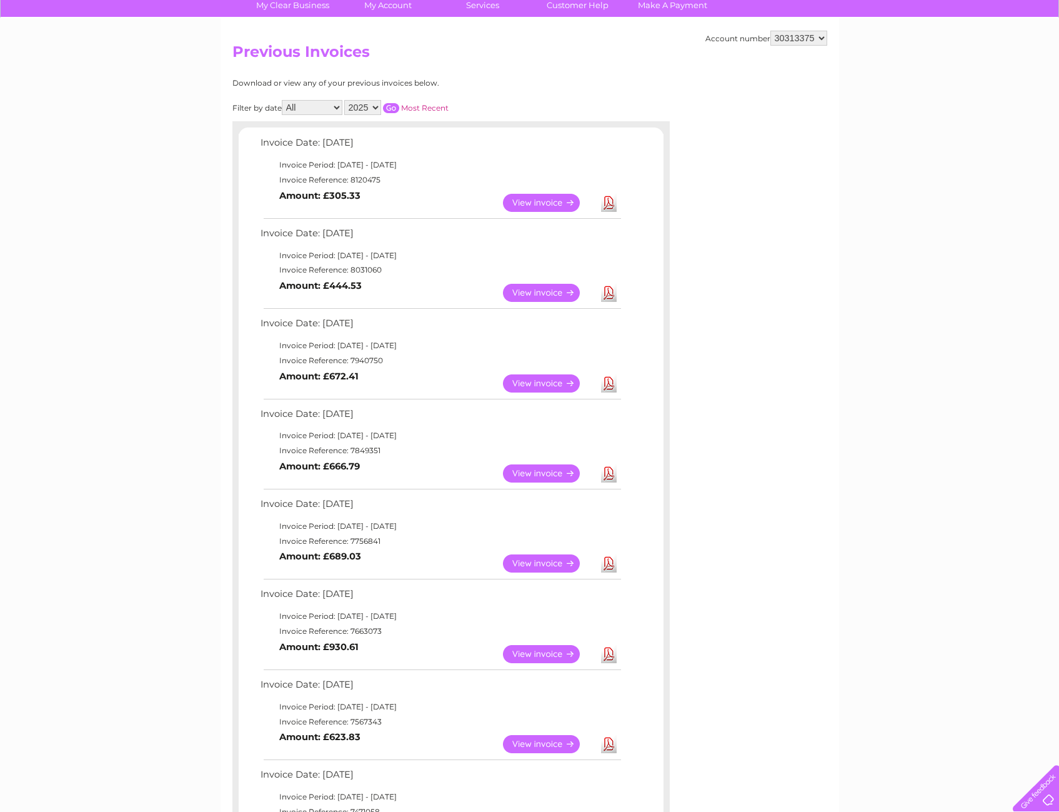
scroll to position [313, 0]
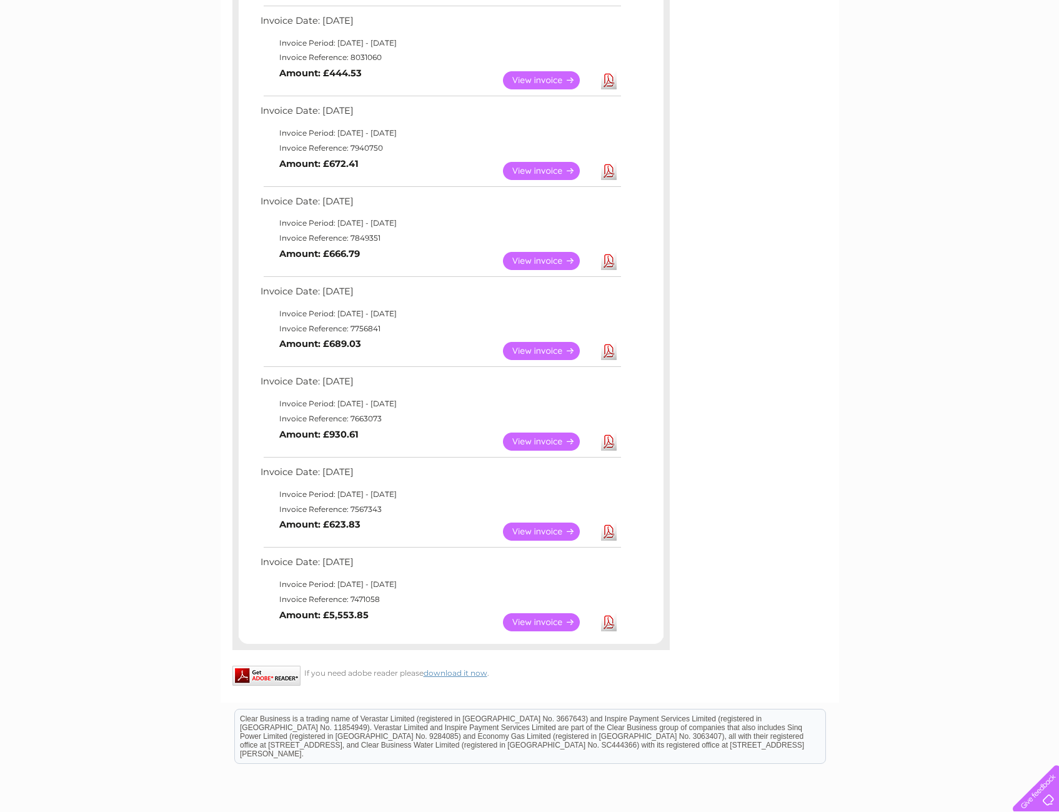
click at [552, 532] on link "View" at bounding box center [549, 532] width 92 height 18
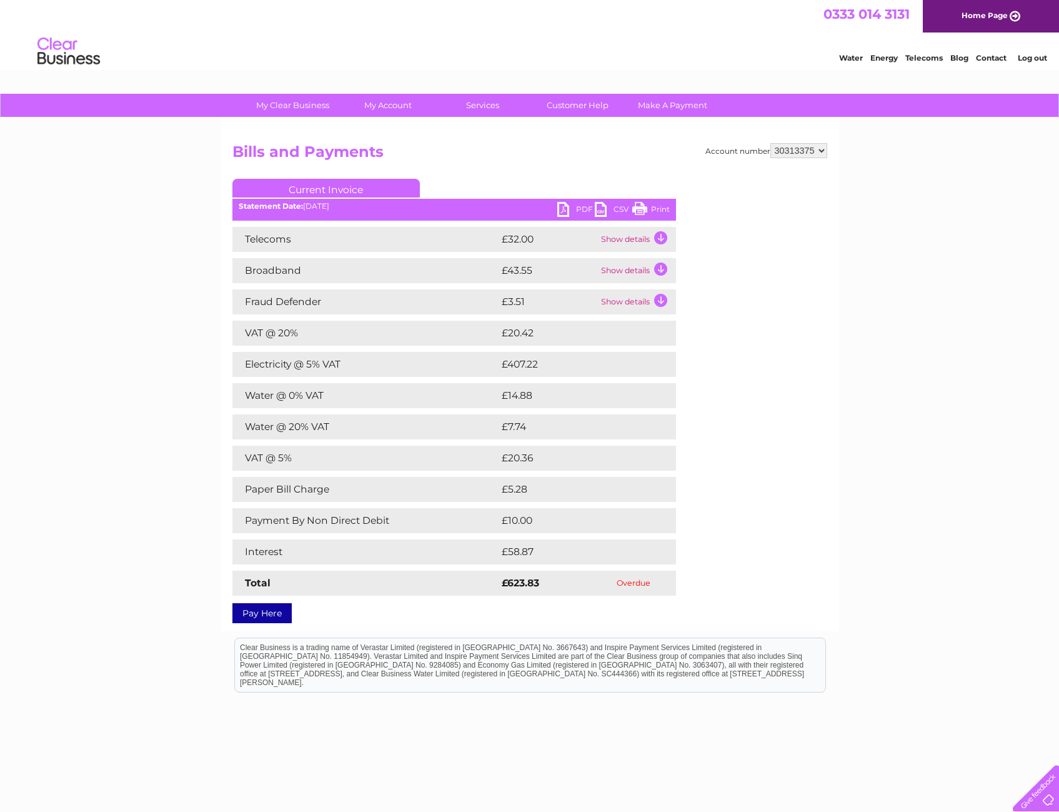
click at [558, 208] on link "PDF" at bounding box center [577, 211] width 38 height 18
